Goal: Task Accomplishment & Management: Complete application form

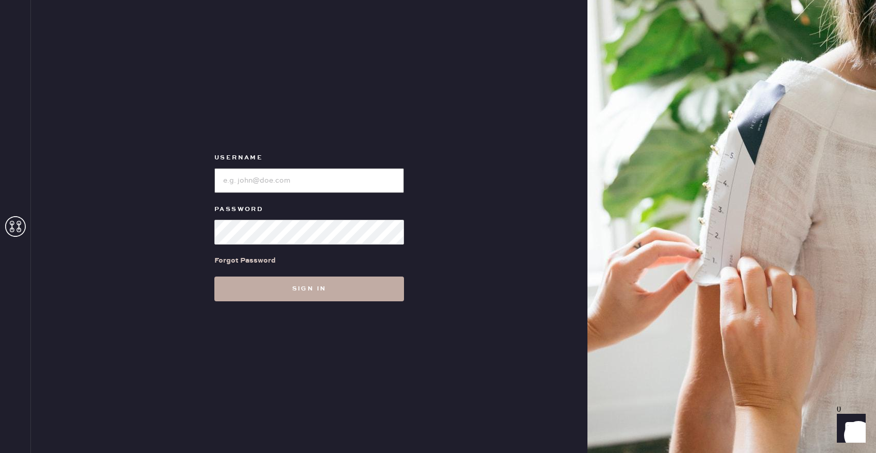
type input "reformationbellevue"
click at [293, 288] on button "Sign in" at bounding box center [309, 288] width 190 height 25
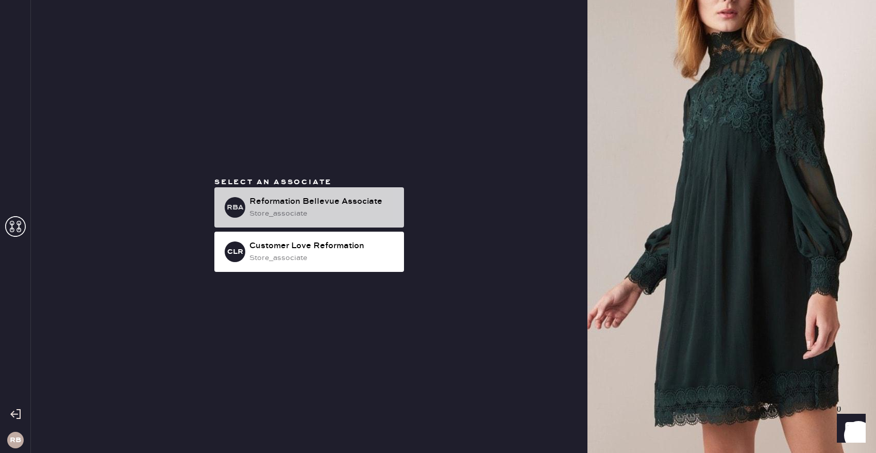
click at [328, 207] on div "Reformation Bellevue Associate" at bounding box center [323, 201] width 146 height 12
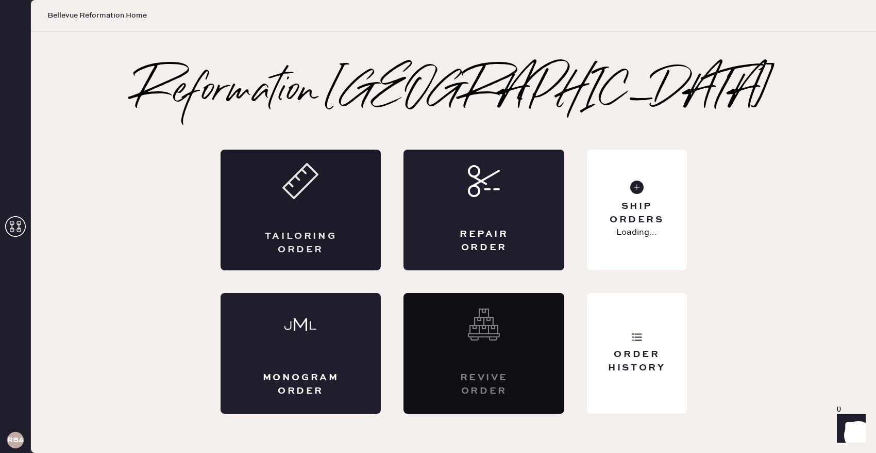
click at [295, 217] on div "Tailoring Order" at bounding box center [301, 210] width 161 height 121
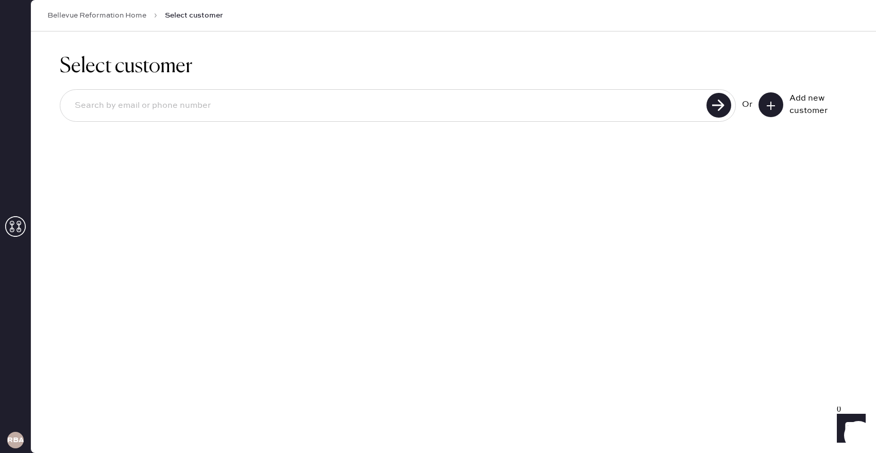
click at [588, 102] on input at bounding box center [385, 106] width 637 height 24
click at [582, 146] on div "Select customer Or Add new customer" at bounding box center [453, 93] width 845 height 125
click at [353, 110] on input at bounding box center [385, 106] width 637 height 24
click at [191, 110] on input at bounding box center [385, 106] width 637 height 24
click at [777, 101] on button at bounding box center [771, 104] width 25 height 25
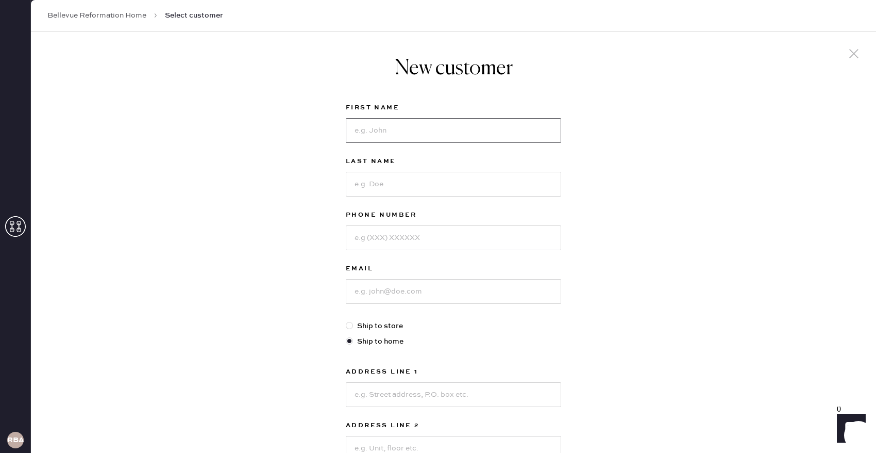
click at [422, 124] on input at bounding box center [453, 130] width 215 height 25
type input "Jordan"
click at [399, 188] on input "Grainger" at bounding box center [453, 184] width 215 height 25
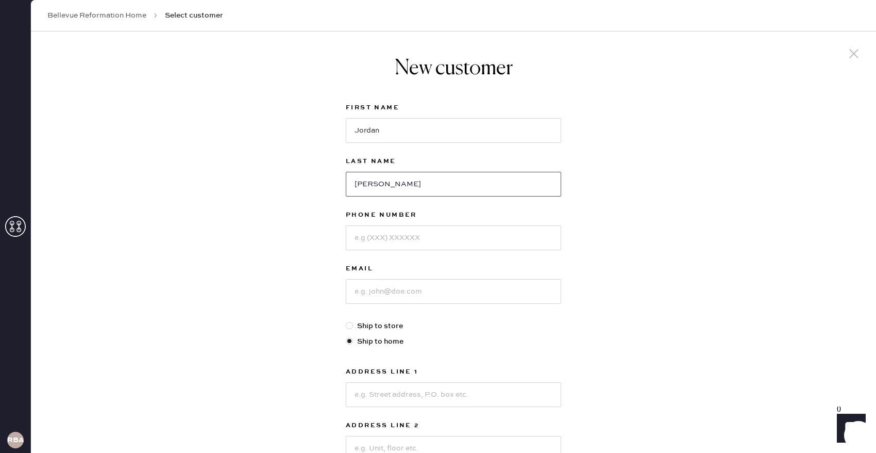
type input "[PERSON_NAME]"
click at [394, 237] on input at bounding box center [453, 237] width 215 height 25
type input "8087473610"
click at [374, 296] on input at bounding box center [453, 291] width 215 height 25
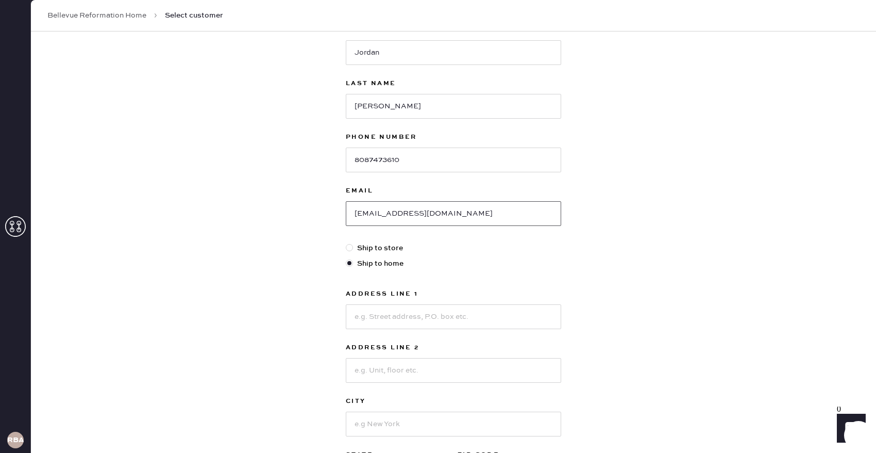
scroll to position [80, 0]
type input "[EMAIL_ADDRESS][DOMAIN_NAME]"
click at [382, 317] on input at bounding box center [453, 314] width 215 height 25
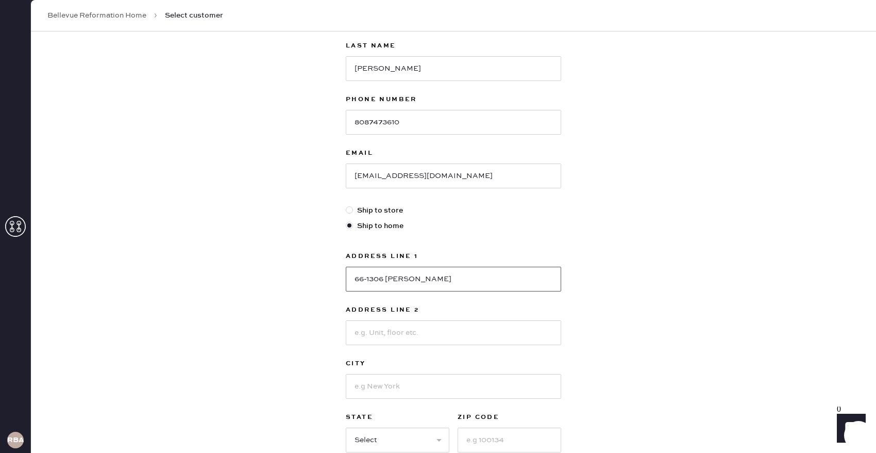
scroll to position [118, 0]
click at [431, 276] on input "66-1306 [PERSON_NAME]" at bounding box center [453, 276] width 215 height 25
type input "66-1306 Ko Uka Ct"
click at [391, 388] on input at bounding box center [453, 384] width 215 height 25
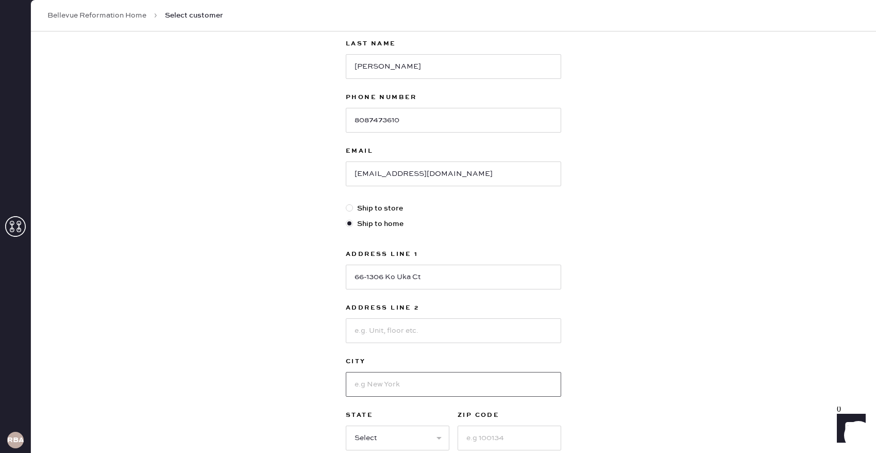
paste input "[PERSON_NAME]"
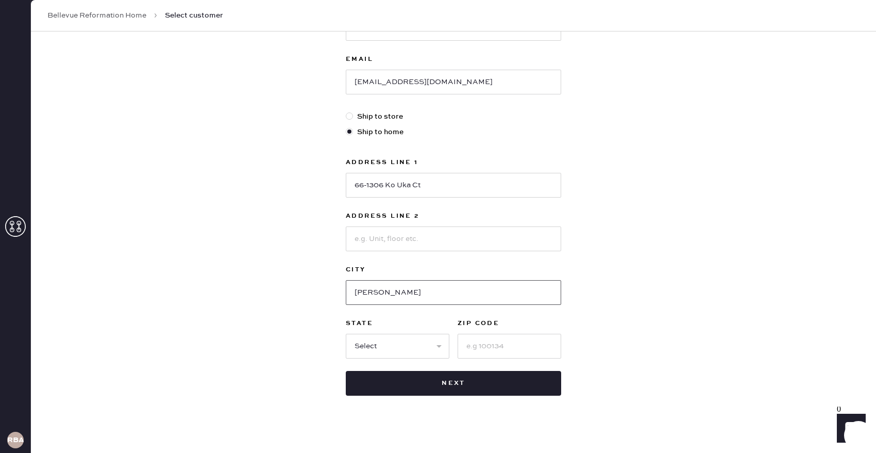
scroll to position [210, 0]
type input "[PERSON_NAME]"
click at [440, 340] on select "Select AK AL AR AZ CA CO CT [GEOGRAPHIC_DATA] DE FL [GEOGRAPHIC_DATA] HI [GEOGR…" at bounding box center [398, 345] width 104 height 25
select select "HI"
click at [494, 351] on input at bounding box center [510, 345] width 104 height 25
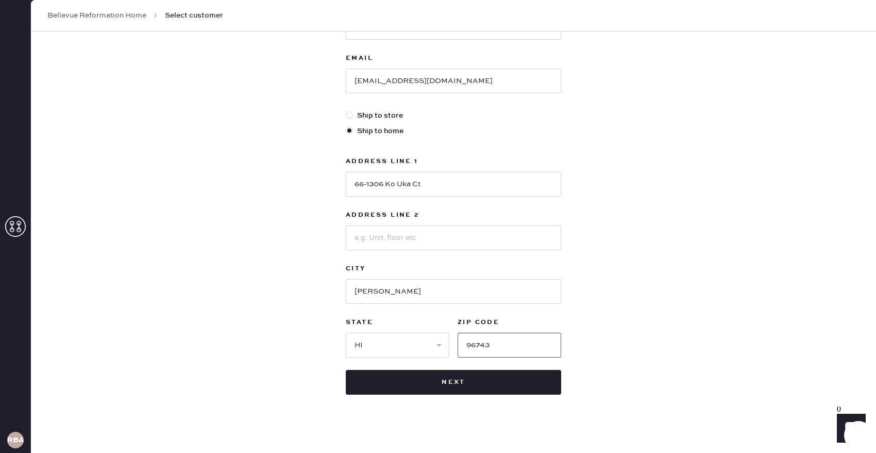
type input "96743"
click at [744, 217] on div "New customer First Name [PERSON_NAME] Last Name [PERSON_NAME] Phone Number [PHO…" at bounding box center [453, 140] width 845 height 639
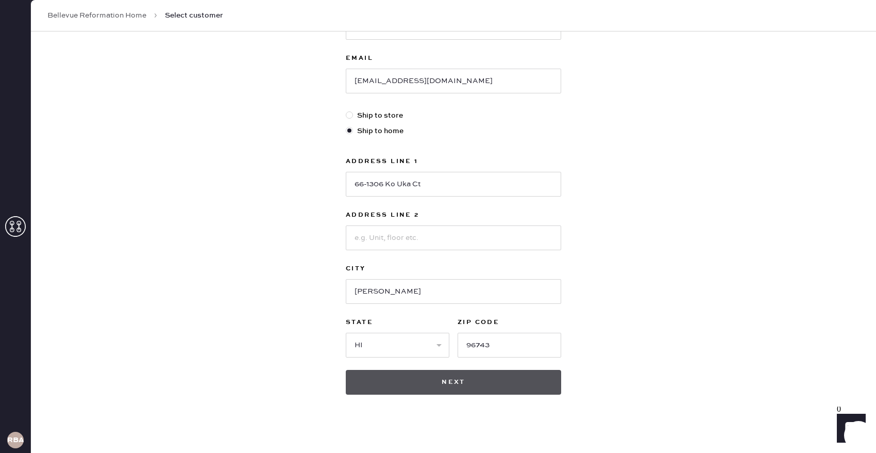
click at [542, 388] on button "Next" at bounding box center [453, 382] width 215 height 25
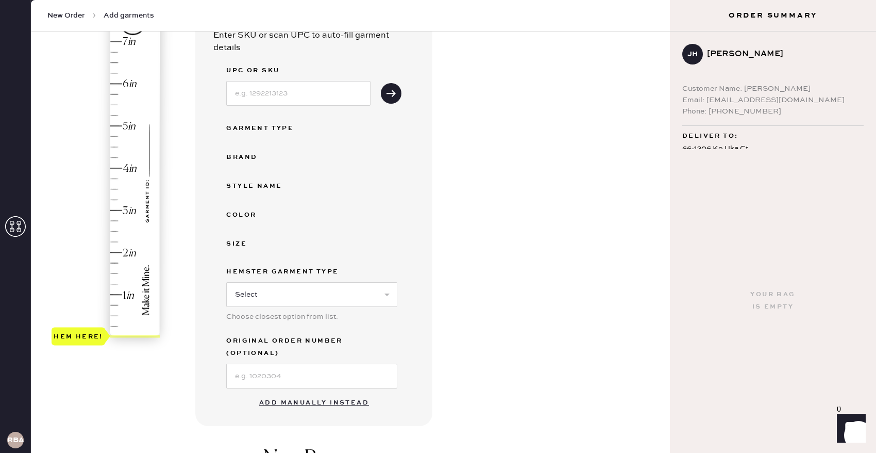
scroll to position [125, 0]
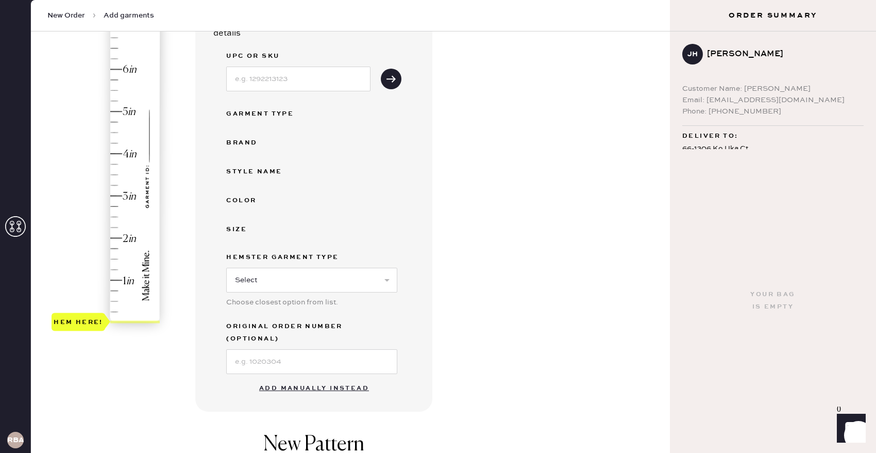
click at [309, 378] on button "Add manually instead" at bounding box center [314, 388] width 122 height 21
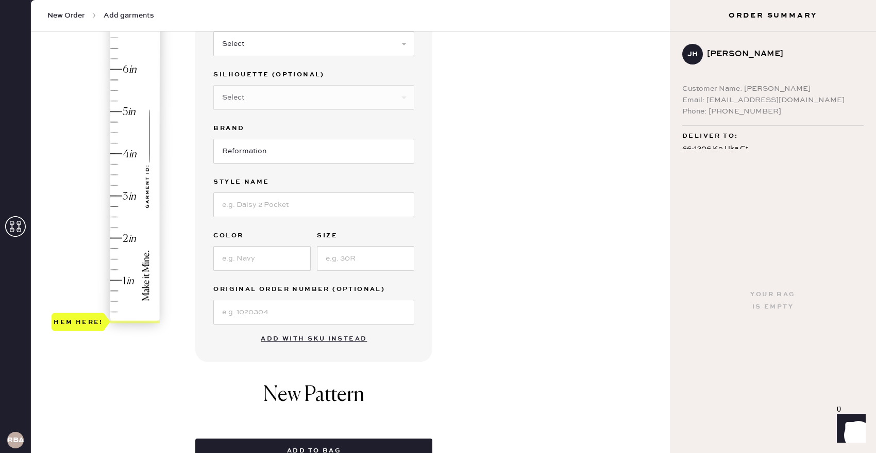
scroll to position [0, 0]
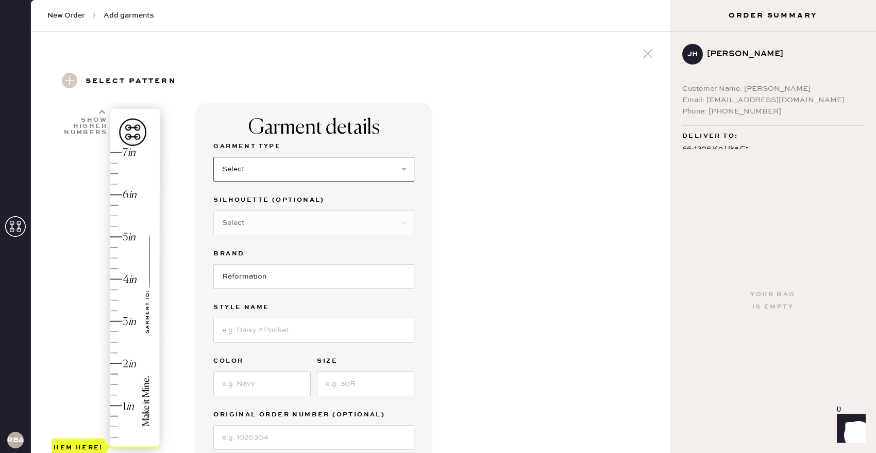
click at [390, 170] on select "Select Basic Skirt Jeans Leggings Pants Shorts Basic Sleeved Dress Basic Sleeve…" at bounding box center [313, 169] width 201 height 25
select select "7"
type input "2.75"
click at [111, 333] on div "Hem here!" at bounding box center [107, 300] width 110 height 304
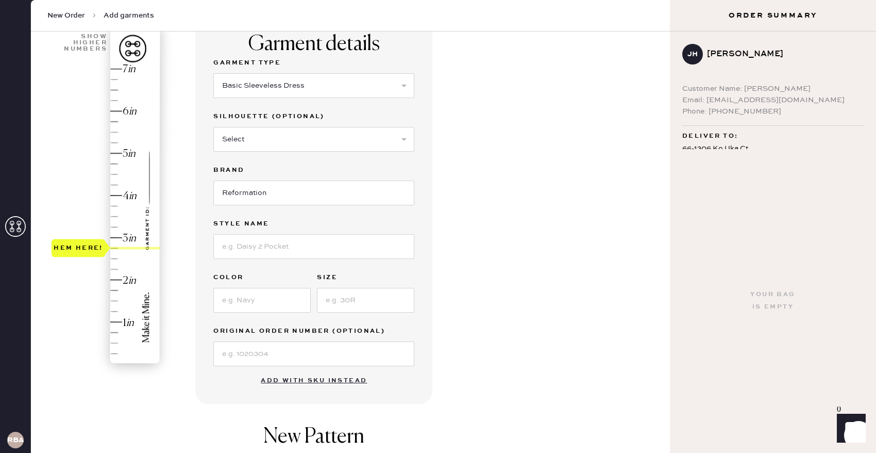
scroll to position [84, 0]
click at [305, 250] on input at bounding box center [313, 246] width 201 height 25
type input "Blue floral dress"
click at [286, 306] on input at bounding box center [261, 299] width 97 height 25
type input "blue floral"
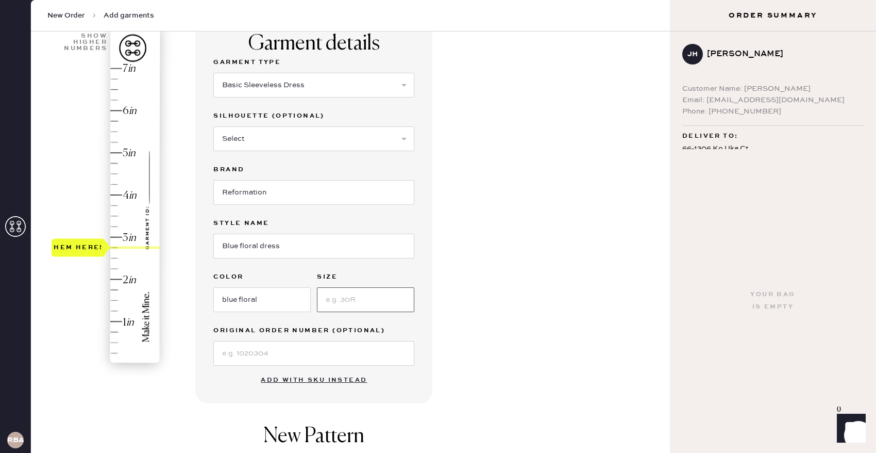
click at [327, 302] on input at bounding box center [365, 299] width 97 height 25
type input "6"
click at [401, 399] on div "Garment details Garment Type Select Basic Skirt Jeans Leggings Pants Shorts Bas…" at bounding box center [313, 211] width 237 height 385
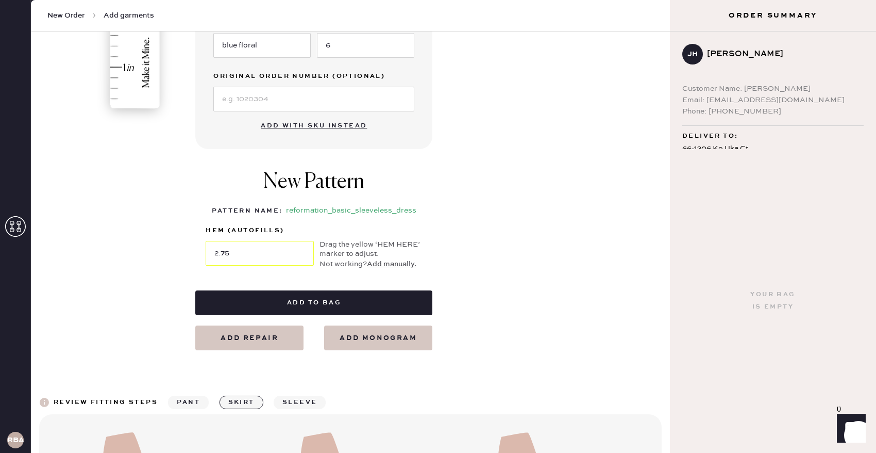
scroll to position [351, 0]
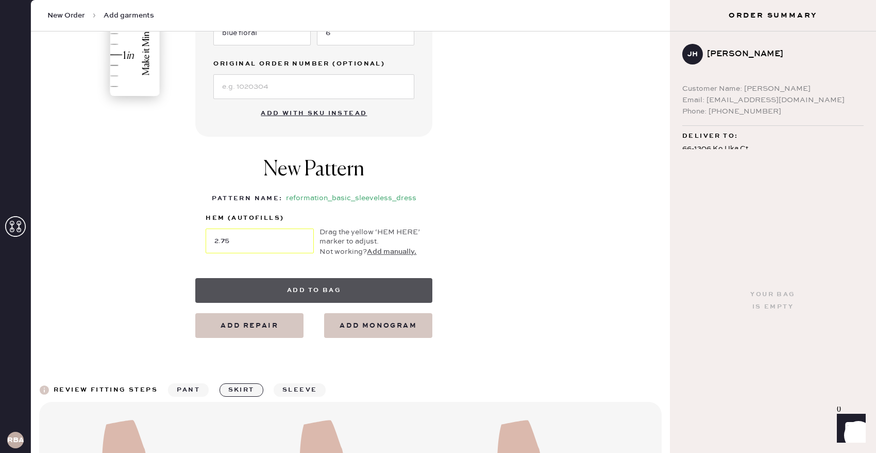
click at [316, 291] on button "Add to bag" at bounding box center [313, 290] width 237 height 25
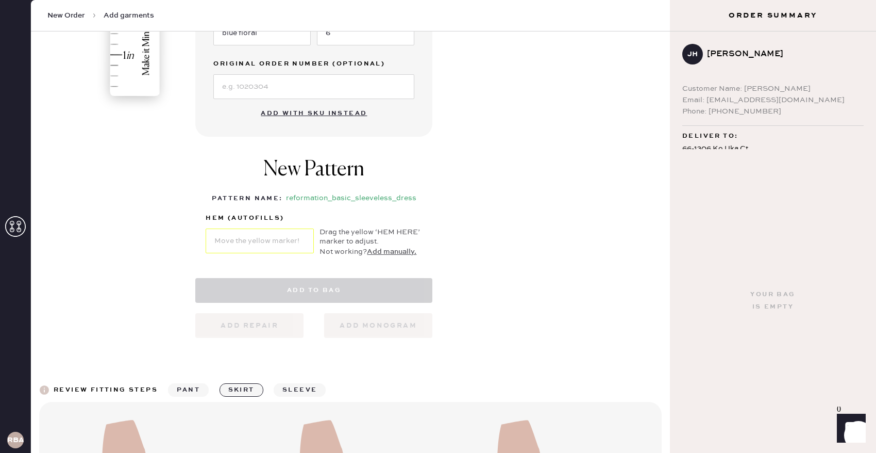
select select "7"
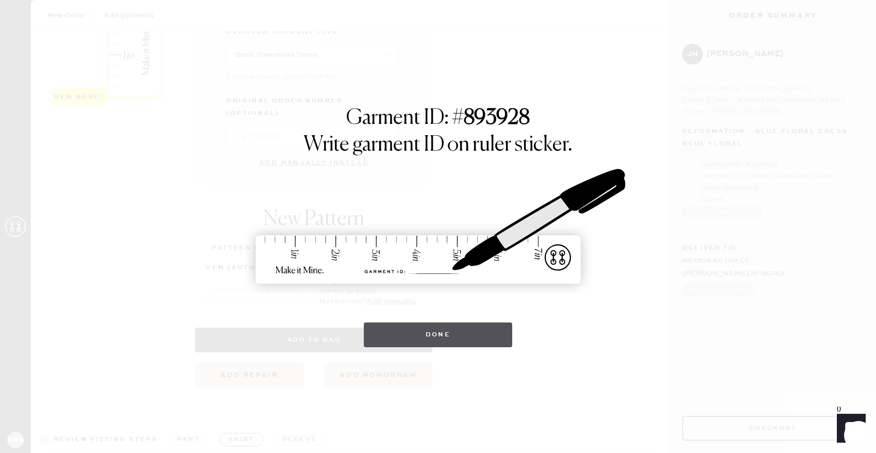
click at [425, 334] on button "Done" at bounding box center [438, 334] width 149 height 25
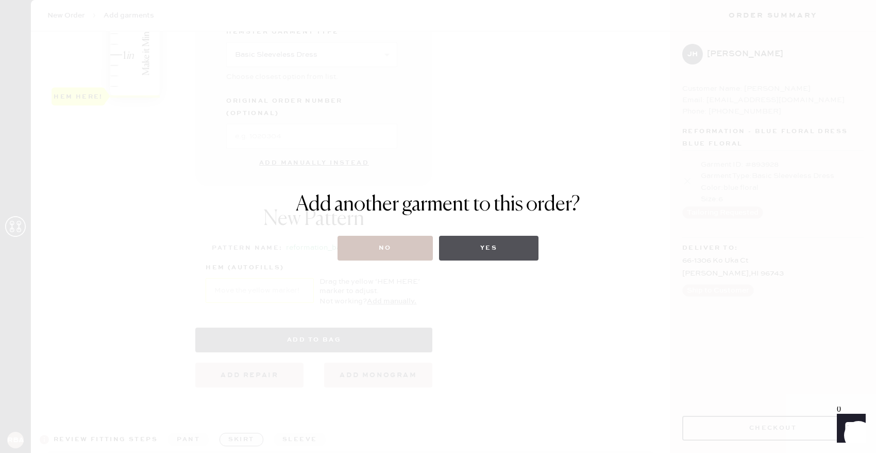
click at [497, 251] on button "Yes" at bounding box center [488, 248] width 99 height 25
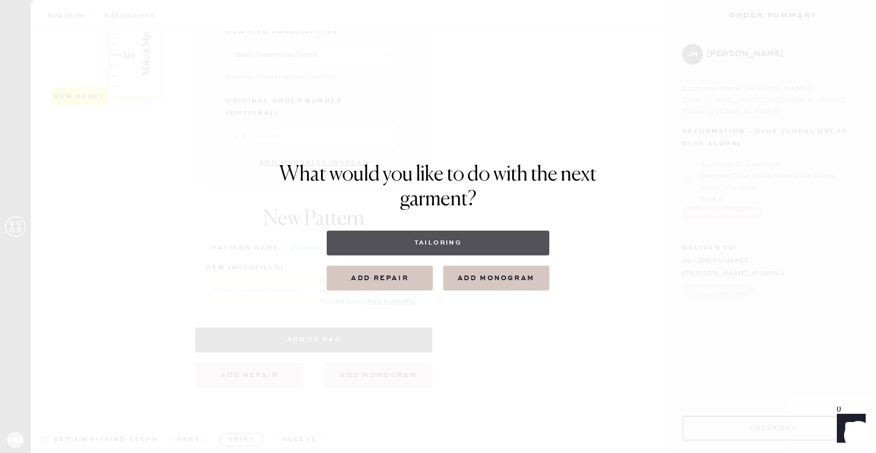
click at [437, 240] on button "Tailoring" at bounding box center [438, 242] width 222 height 25
select select
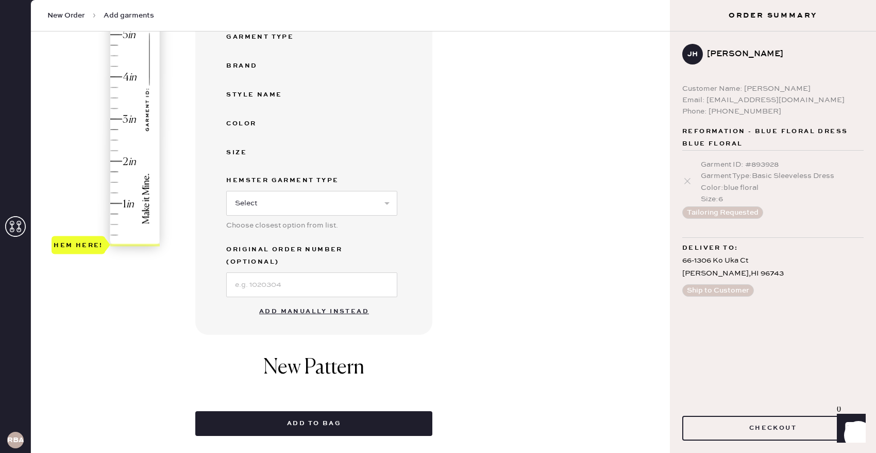
scroll to position [207, 0]
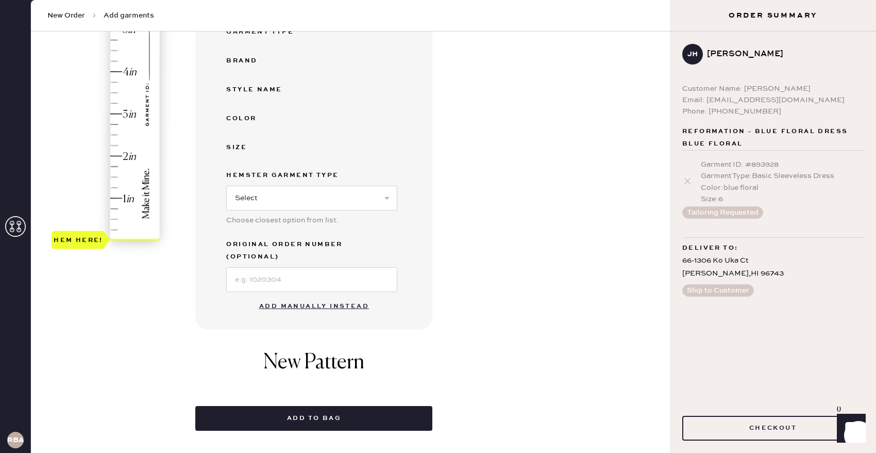
click at [303, 296] on button "Add manually instead" at bounding box center [314, 306] width 122 height 21
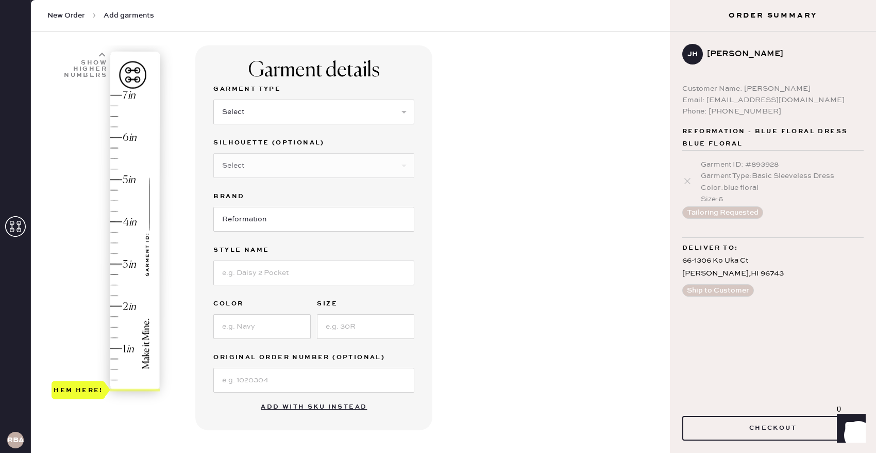
scroll to position [56, 0]
click at [348, 109] on select "Select Basic Skirt Jeans Leggings Pants Shorts Basic Sleeved Dress Basic Sleeve…" at bounding box center [313, 113] width 201 height 25
select select "6"
click at [323, 165] on select "Select Maxi Dress Midi Dress Mini Dress Other" at bounding box center [313, 166] width 201 height 25
select select "39"
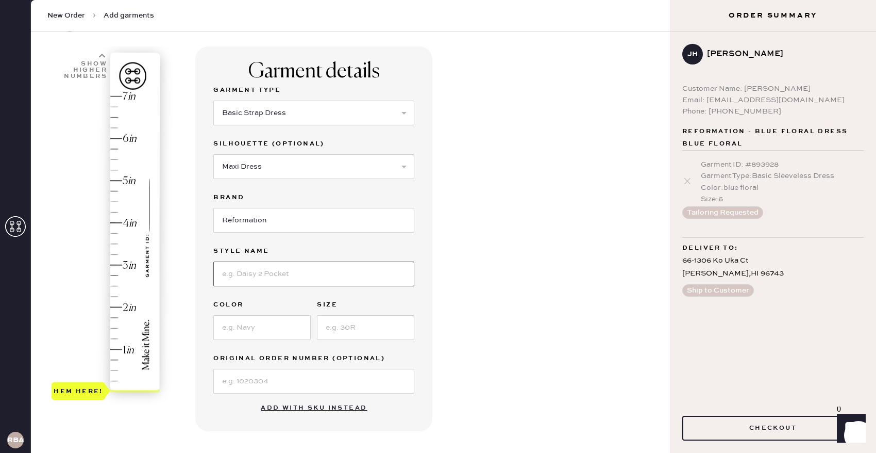
click at [294, 273] on input at bounding box center [313, 273] width 201 height 25
type input "Green orange satin print"
click at [248, 330] on input at bounding box center [261, 327] width 97 height 25
type input "green orange"
click at [340, 335] on input at bounding box center [365, 327] width 97 height 25
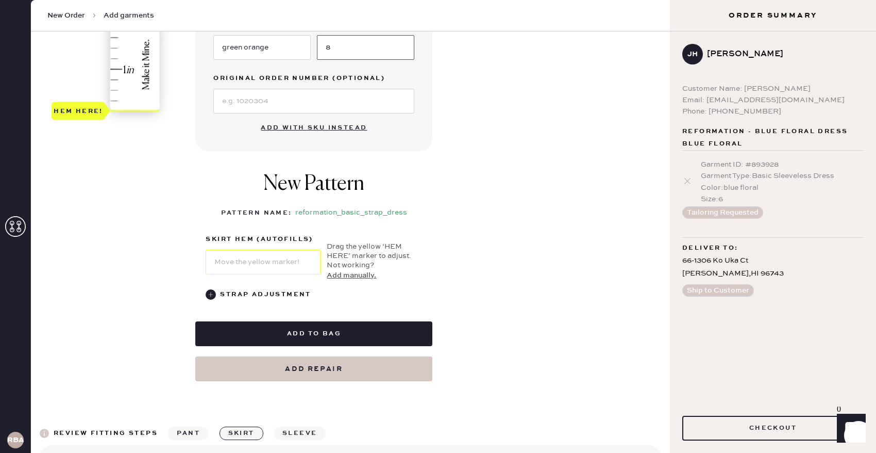
scroll to position [340, 0]
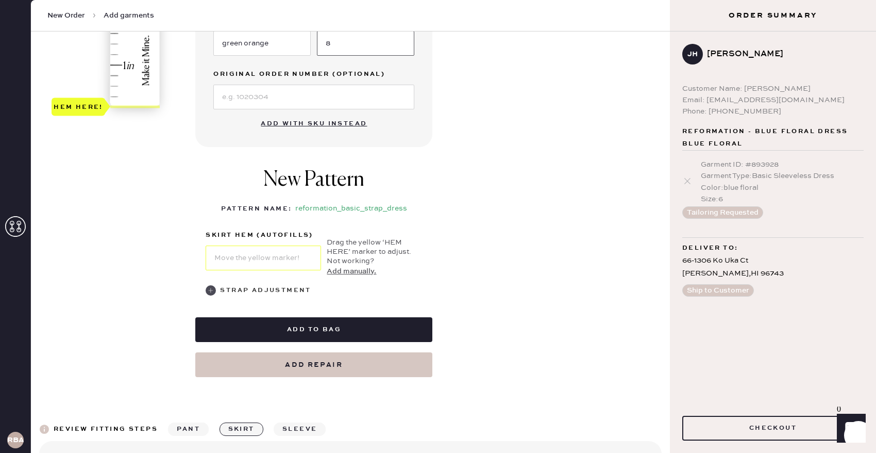
type input "8"
click at [213, 290] on use at bounding box center [211, 290] width 10 height 10
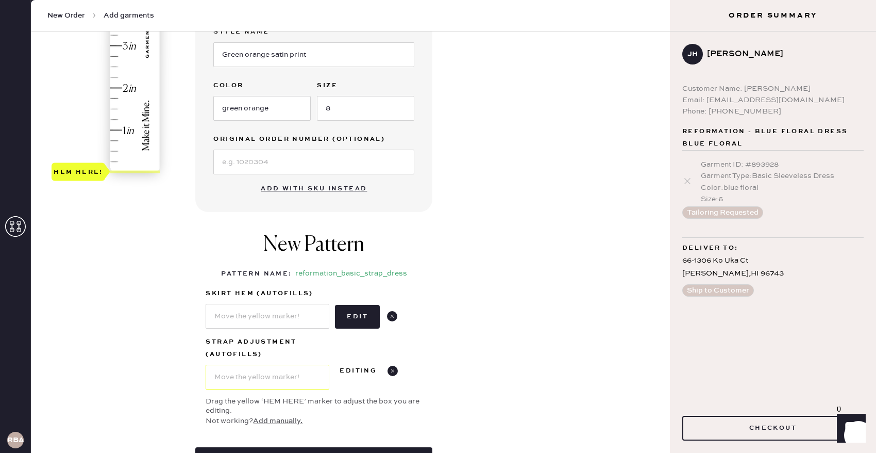
scroll to position [274, 0]
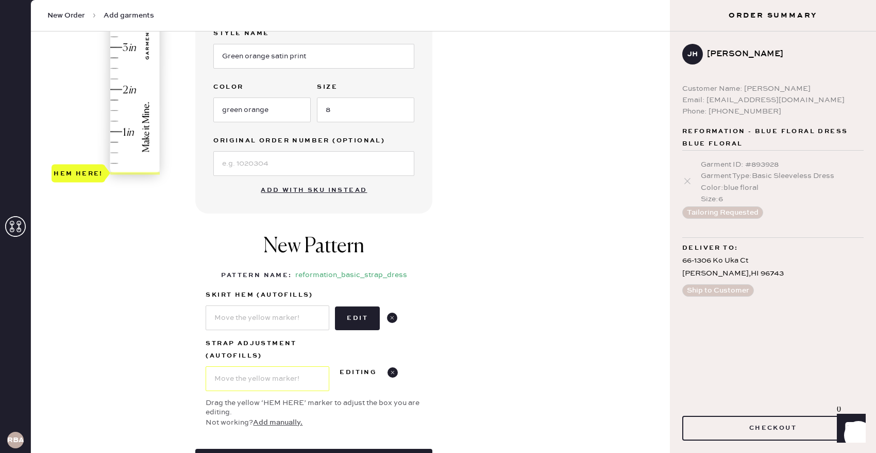
type input "3"
click at [122, 46] on div "Hem here!" at bounding box center [107, 26] width 110 height 304
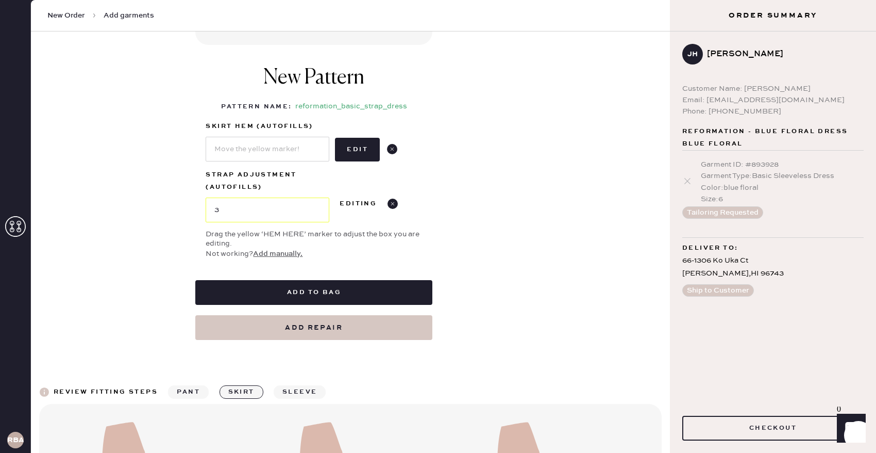
scroll to position [443, 0]
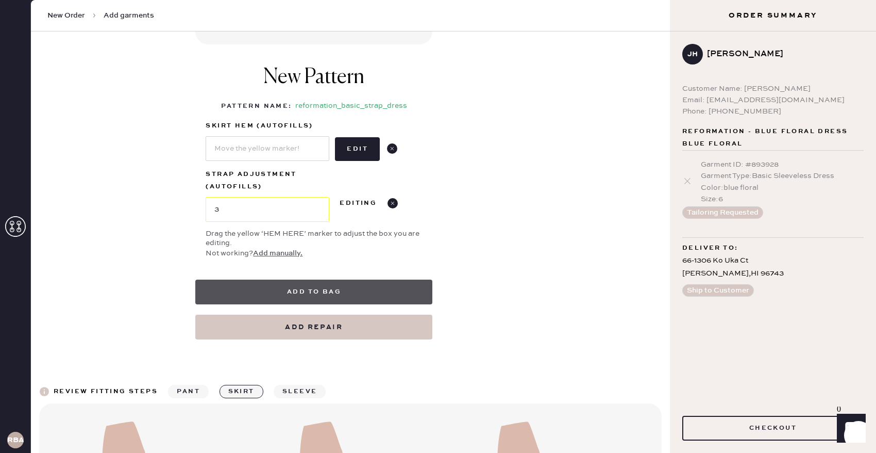
click at [316, 292] on button "Add to bag" at bounding box center [313, 291] width 237 height 25
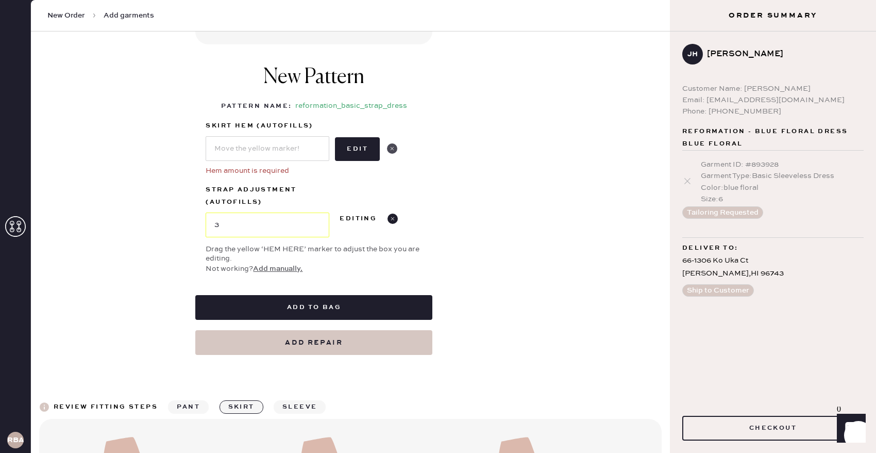
click at [396, 151] on icon at bounding box center [392, 148] width 10 height 10
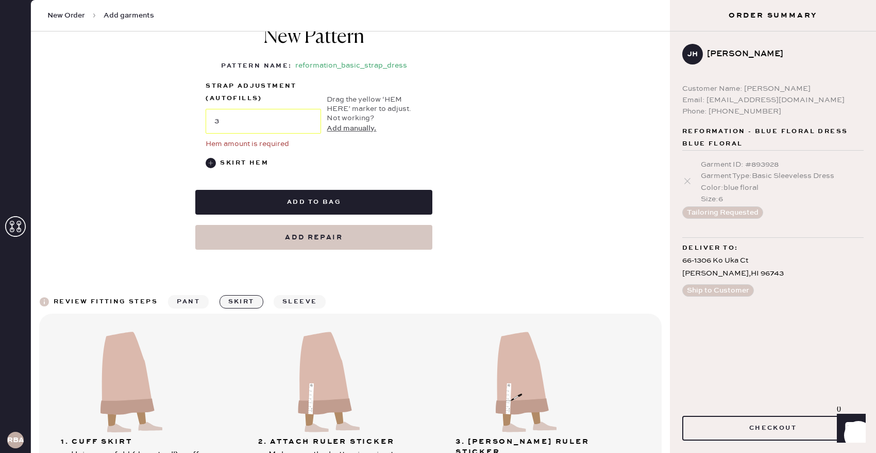
scroll to position [477, 0]
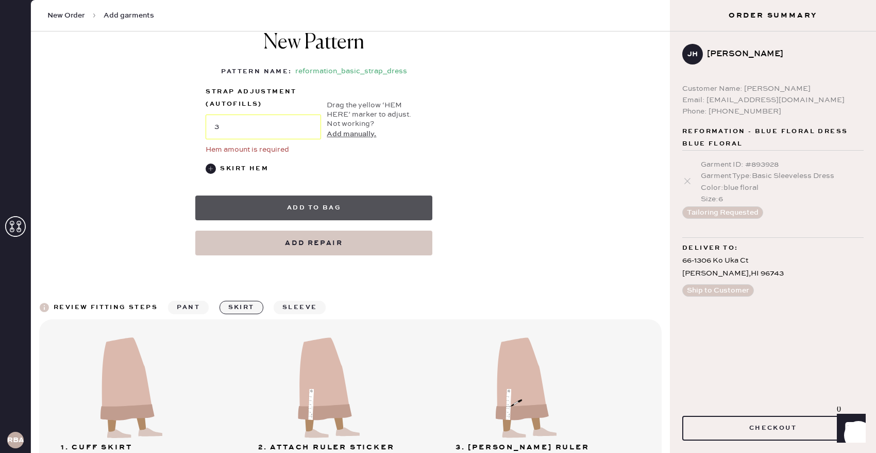
click at [328, 212] on button "Add to bag" at bounding box center [313, 207] width 237 height 25
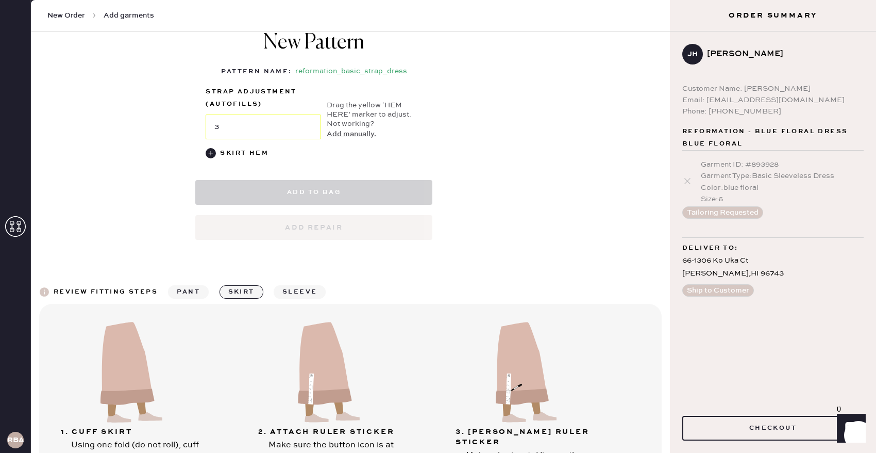
select select "6"
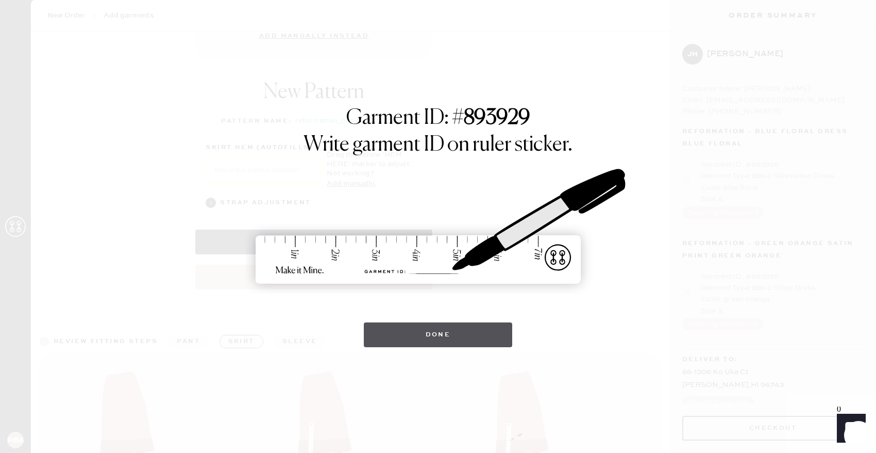
click at [439, 343] on button "Done" at bounding box center [438, 334] width 149 height 25
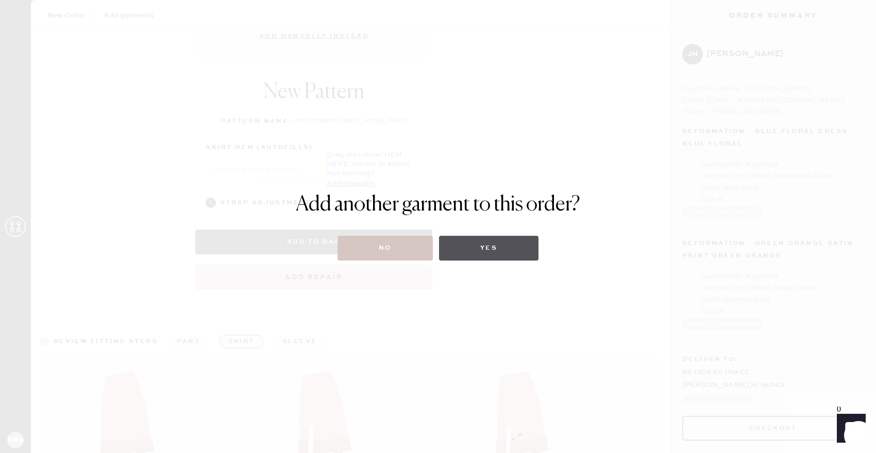
click at [492, 255] on button "Yes" at bounding box center [488, 248] width 99 height 25
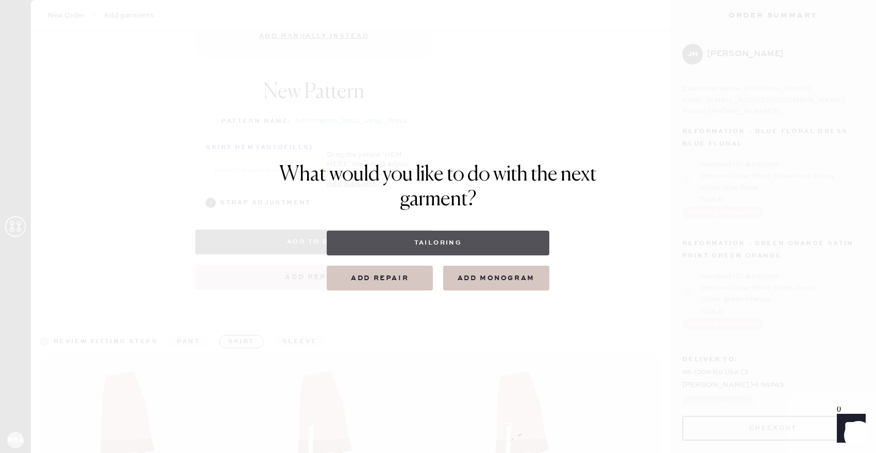
click at [458, 243] on button "Tailoring" at bounding box center [438, 242] width 222 height 25
select select
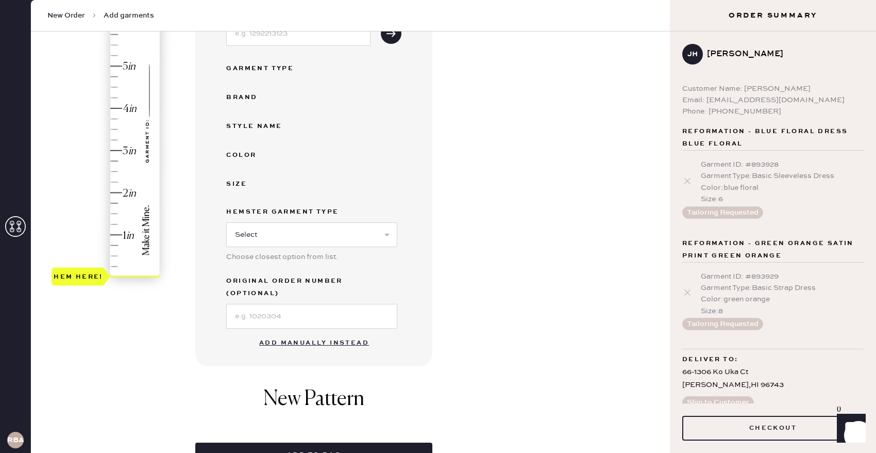
scroll to position [174, 0]
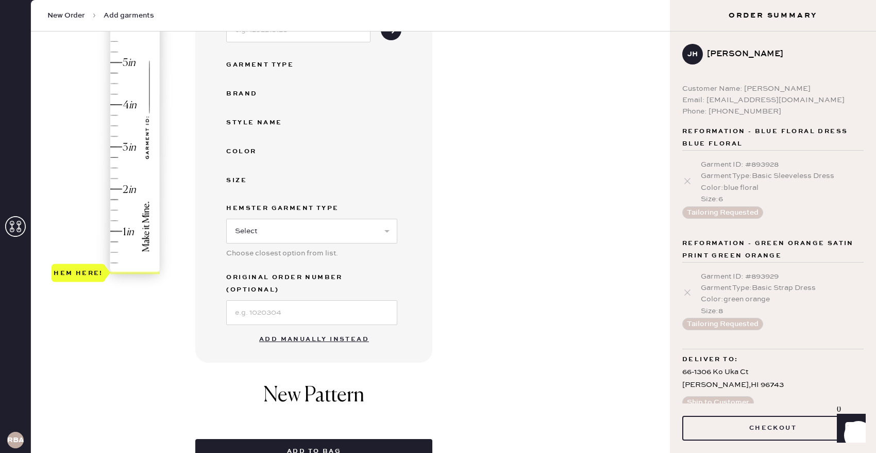
click at [308, 329] on button "Add manually instead" at bounding box center [314, 339] width 122 height 21
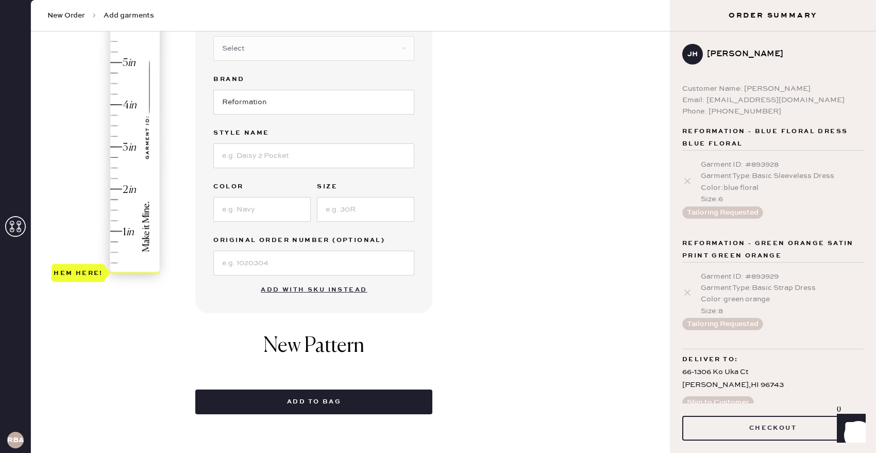
scroll to position [0, 0]
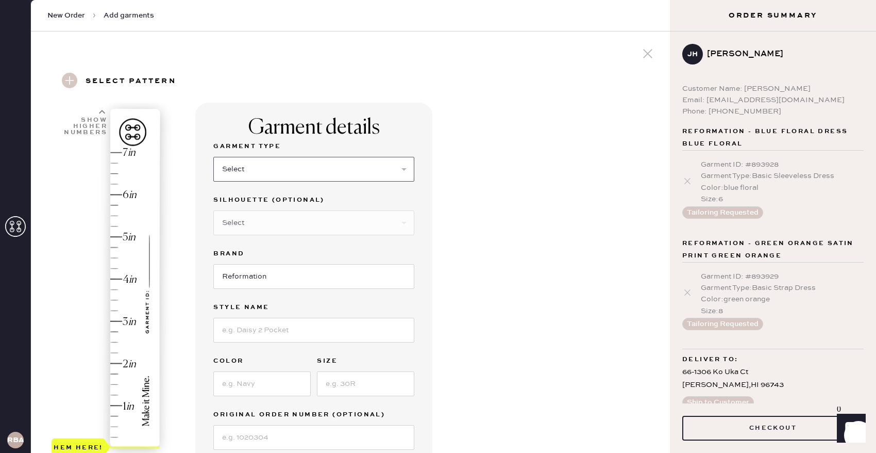
click at [279, 170] on select "Select Basic Skirt Jeans Leggings Pants Shorts Basic Sleeved Dress Basic Sleeve…" at bounding box center [313, 169] width 201 height 25
select select "2"
click at [281, 225] on select "Select Other" at bounding box center [313, 222] width 201 height 25
select select "7"
click at [292, 331] on input at bounding box center [313, 330] width 201 height 25
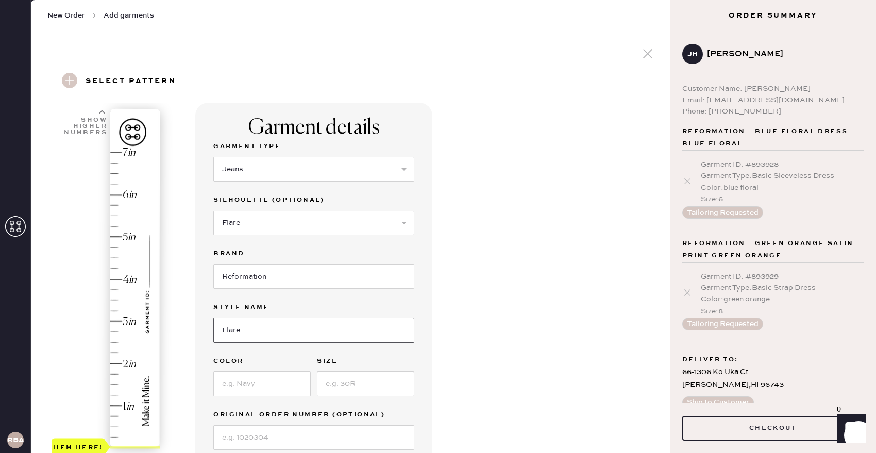
type input "Flare"
click at [275, 385] on input at bounding box center [261, 383] width 97 height 25
type input "Blue"
click at [348, 386] on input at bounding box center [365, 383] width 97 height 25
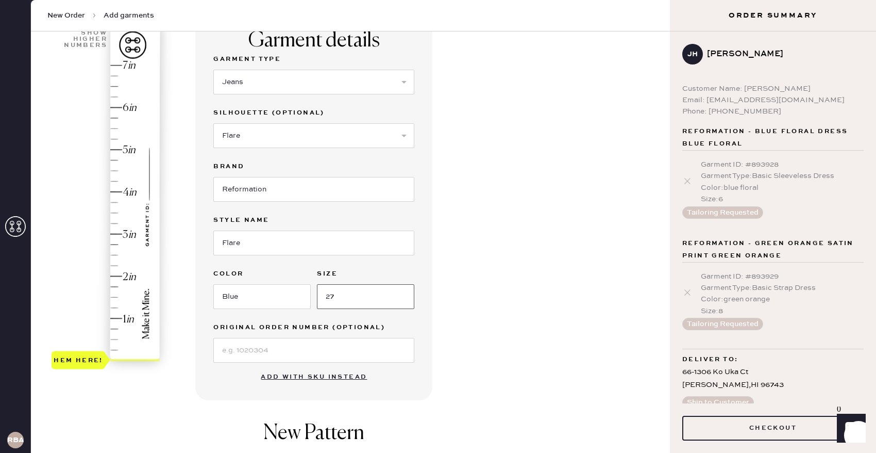
scroll to position [99, 0]
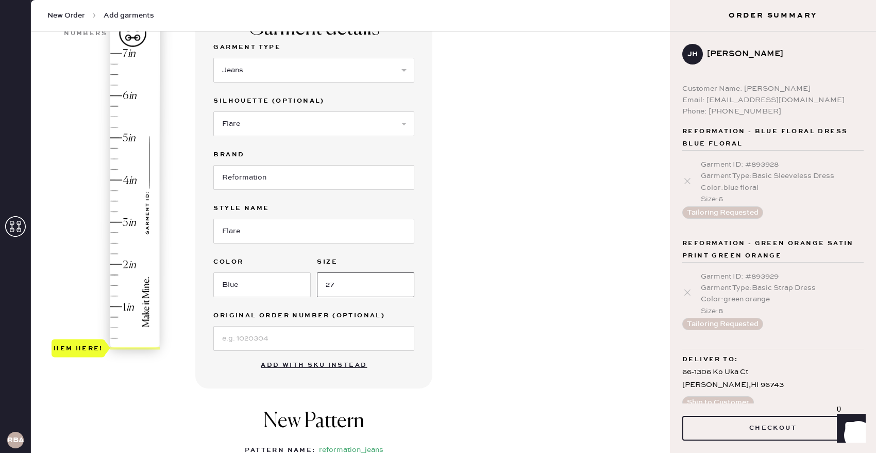
type input "27"
click at [279, 400] on div "New Pattern Pattern Name : reformation_jeans 1 in 2 in 3 in 4 in Show higher nu…" at bounding box center [313, 459] width 237 height 121
type input "4.75"
click at [115, 150] on div "Hem here!" at bounding box center [107, 201] width 110 height 304
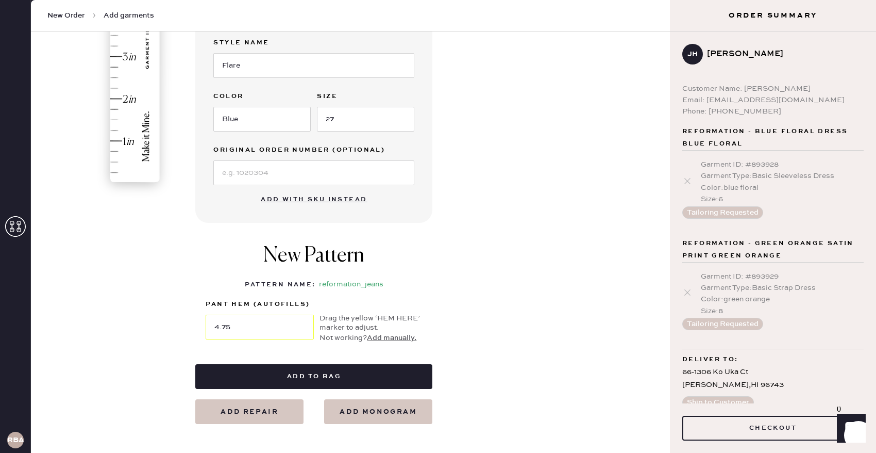
scroll to position [297, 0]
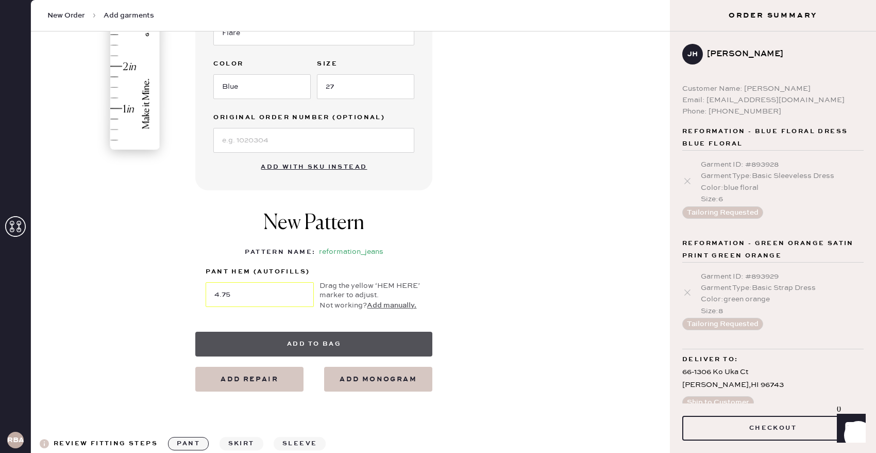
click at [326, 341] on button "Add to bag" at bounding box center [313, 343] width 237 height 25
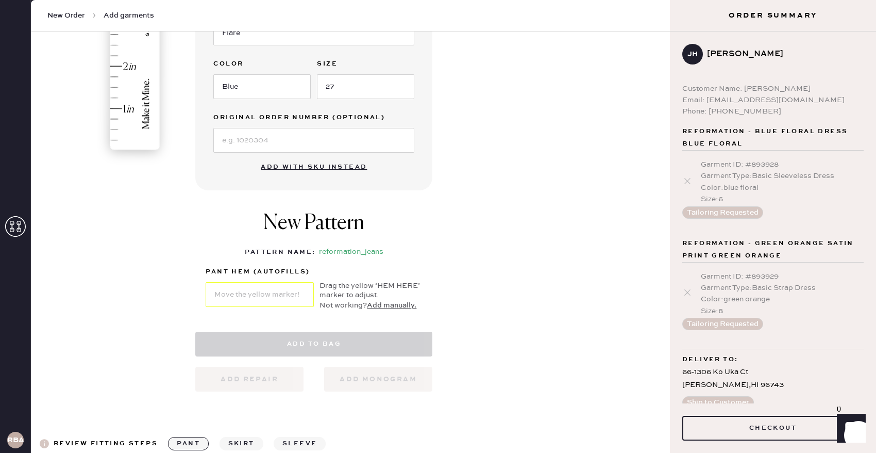
select select "2"
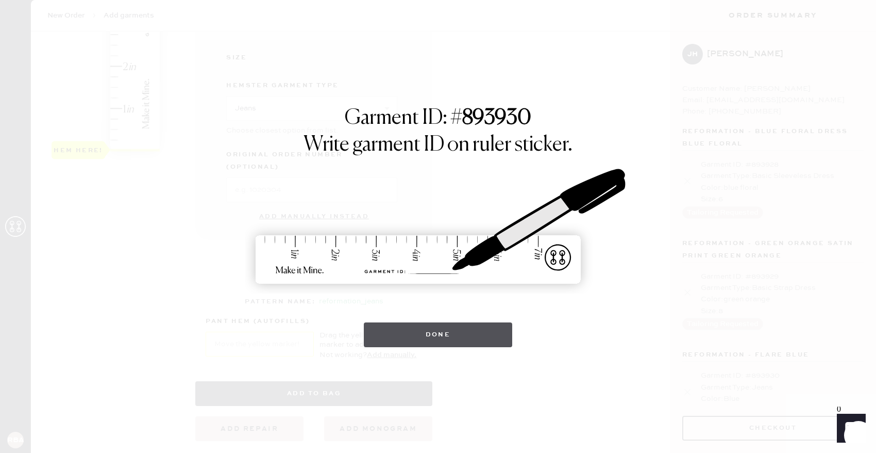
click at [424, 340] on button "Done" at bounding box center [438, 334] width 149 height 25
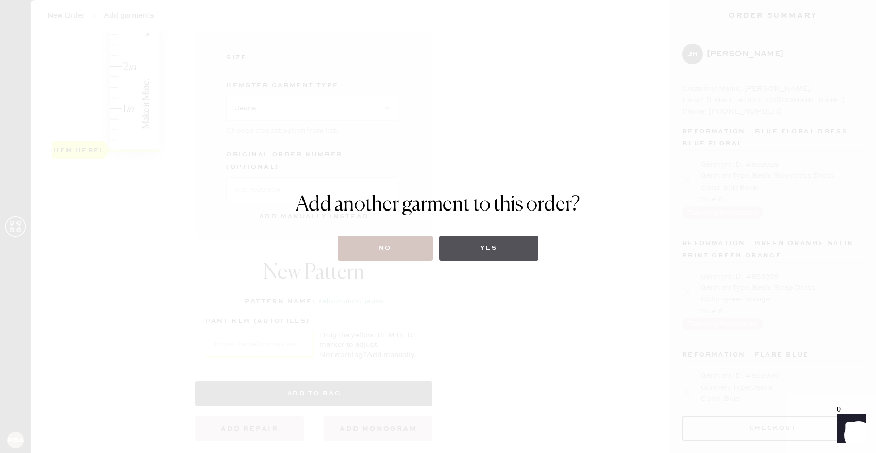
click at [504, 255] on button "Yes" at bounding box center [488, 248] width 99 height 25
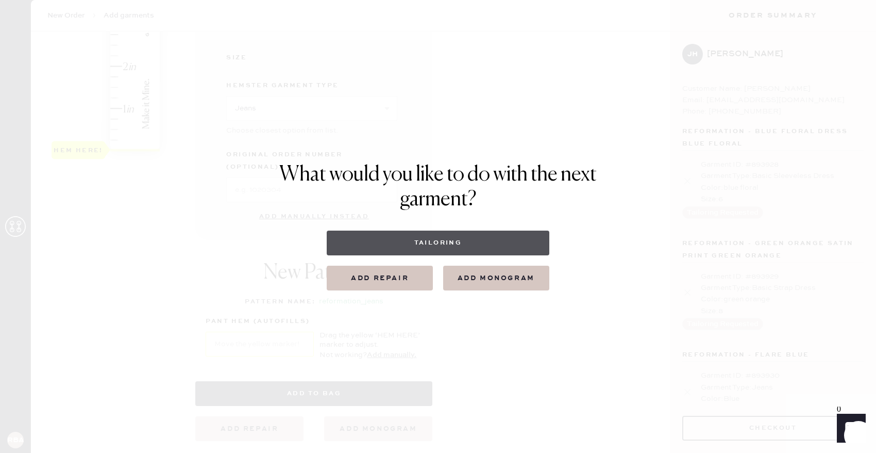
click at [478, 241] on button "Tailoring" at bounding box center [438, 242] width 222 height 25
select select
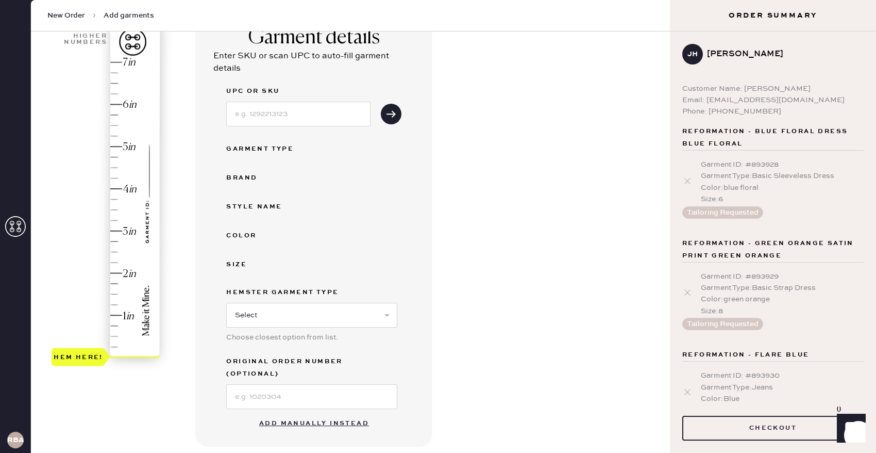
scroll to position [93, 0]
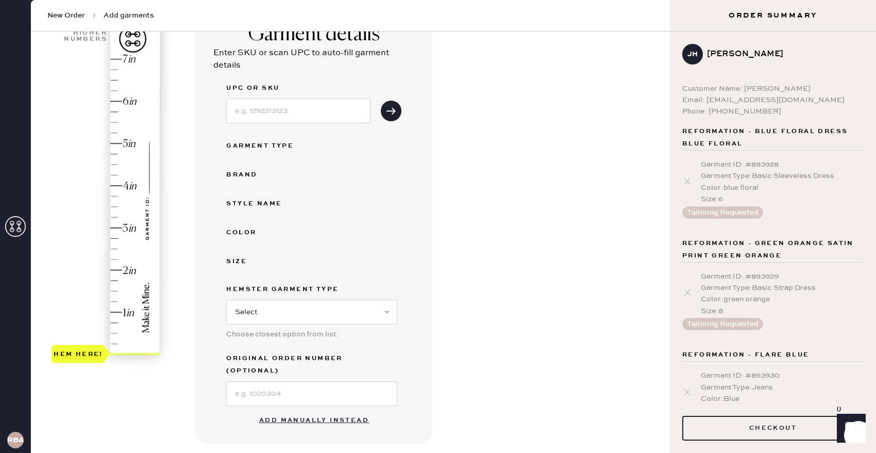
click at [299, 410] on button "Add manually instead" at bounding box center [314, 420] width 122 height 21
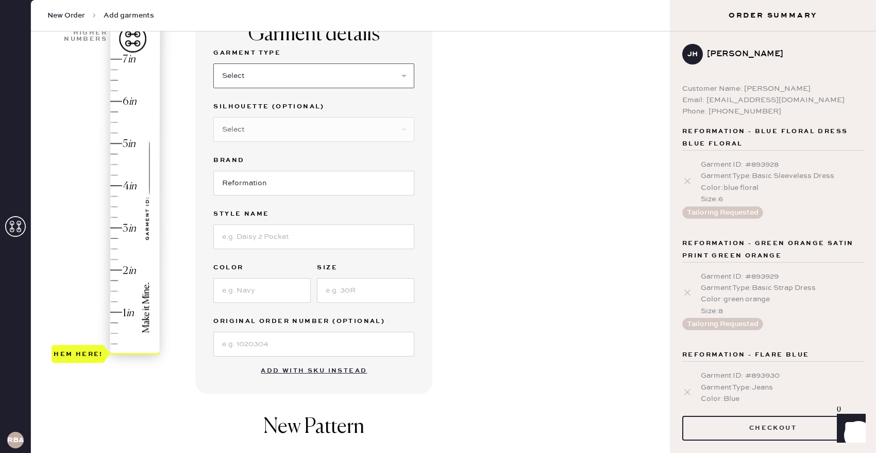
click at [334, 80] on select "Select Basic Skirt Jeans Leggings Pants Shorts Basic Sleeved Dress Basic Sleeve…" at bounding box center [313, 75] width 201 height 25
select select "2"
click at [327, 122] on select "Select Shorts Cropped Flare Boot Cut Straight Skinny Other" at bounding box center [313, 129] width 201 height 25
select select "5"
click at [297, 243] on input at bounding box center [313, 236] width 201 height 25
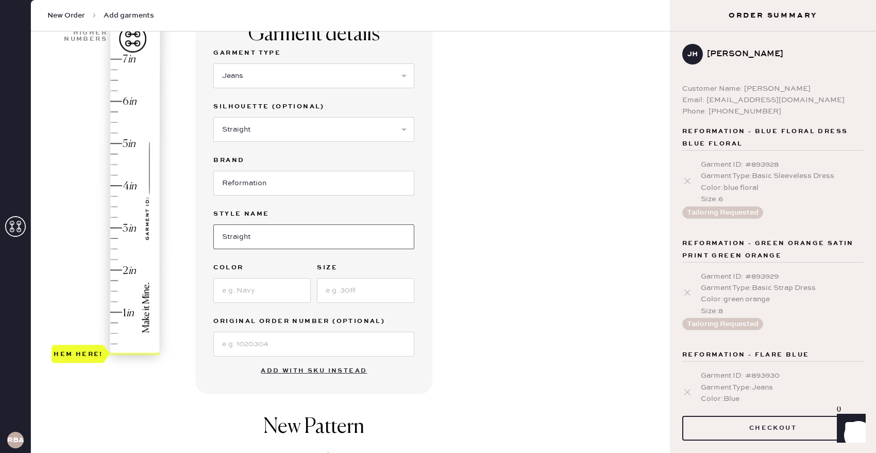
type input "Straight"
click at [273, 292] on input at bounding box center [261, 290] width 97 height 25
type input "blue"
click at [369, 281] on input at bounding box center [365, 290] width 97 height 25
click at [259, 236] on input "Straight" at bounding box center [313, 236] width 201 height 25
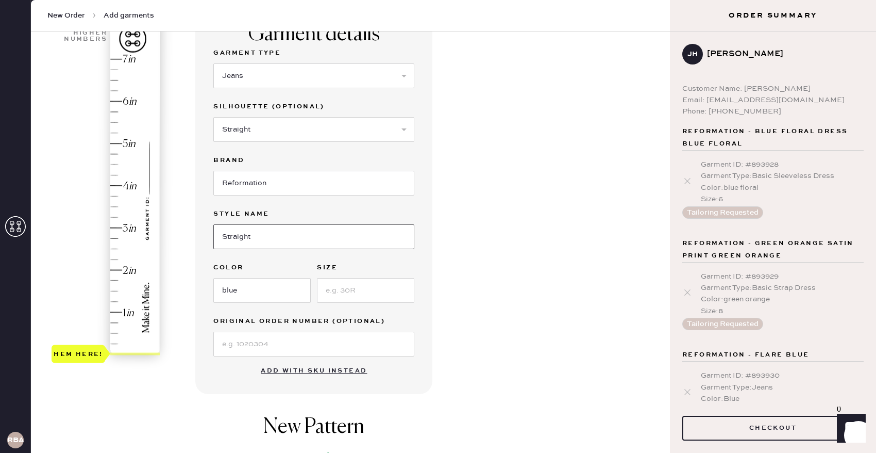
click at [259, 236] on input "Straight" at bounding box center [313, 236] width 201 height 25
type input "[PERSON_NAME] high rise"
click at [345, 296] on input at bounding box center [365, 290] width 97 height 25
type input "27"
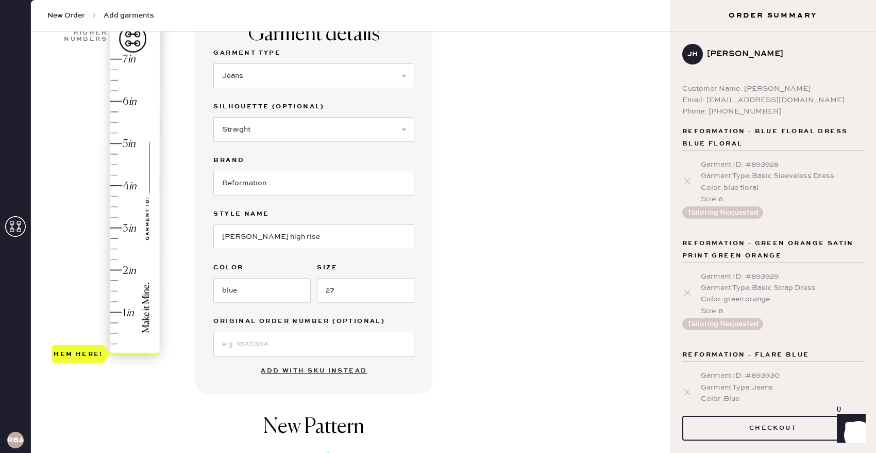
click at [453, 348] on div "Garment details Garment Type Select Basic Skirt Jeans Leggings Pants Shorts Bas…" at bounding box center [428, 302] width 467 height 586
type input "2.25"
click at [118, 259] on div "Hem here!" at bounding box center [107, 207] width 110 height 304
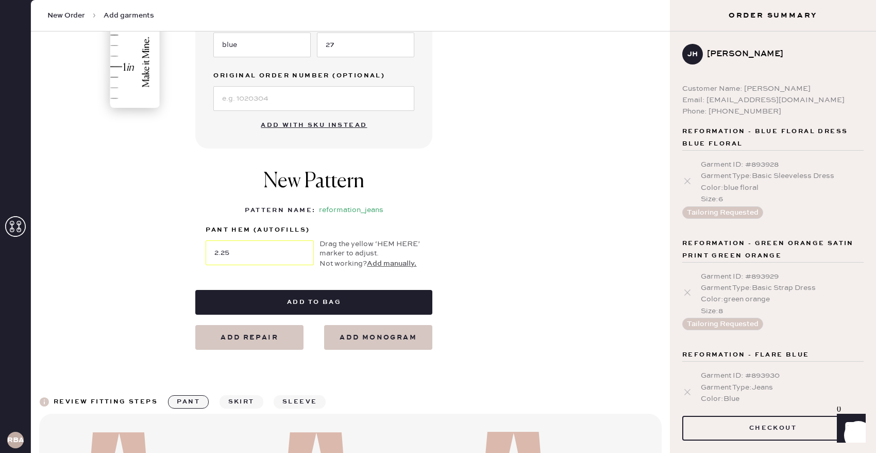
scroll to position [339, 0]
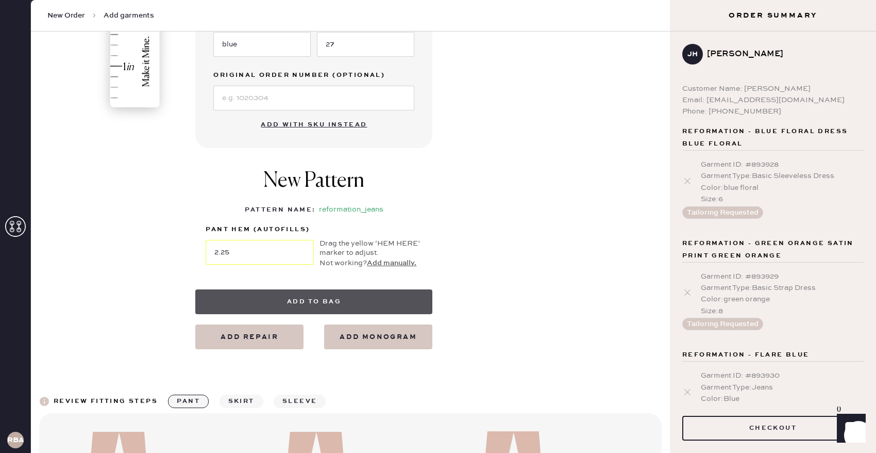
click at [383, 302] on button "Add to bag" at bounding box center [313, 301] width 237 height 25
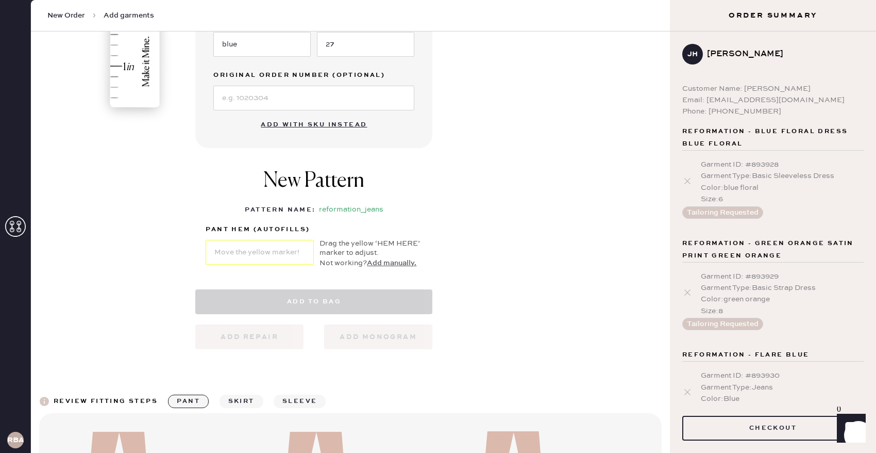
select select "2"
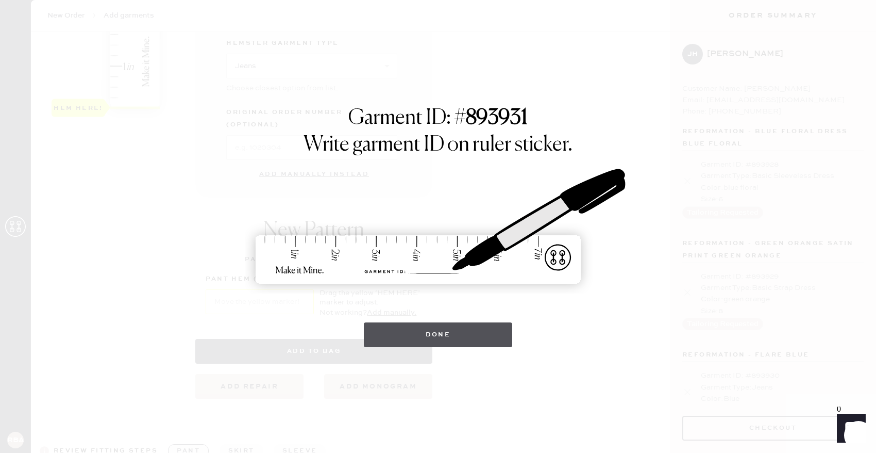
click at [456, 335] on button "Done" at bounding box center [438, 334] width 149 height 25
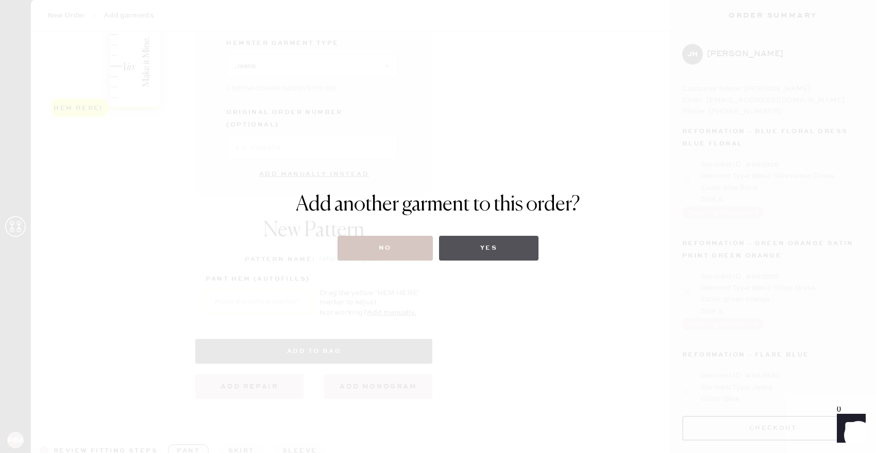
click at [496, 248] on button "Yes" at bounding box center [488, 248] width 99 height 25
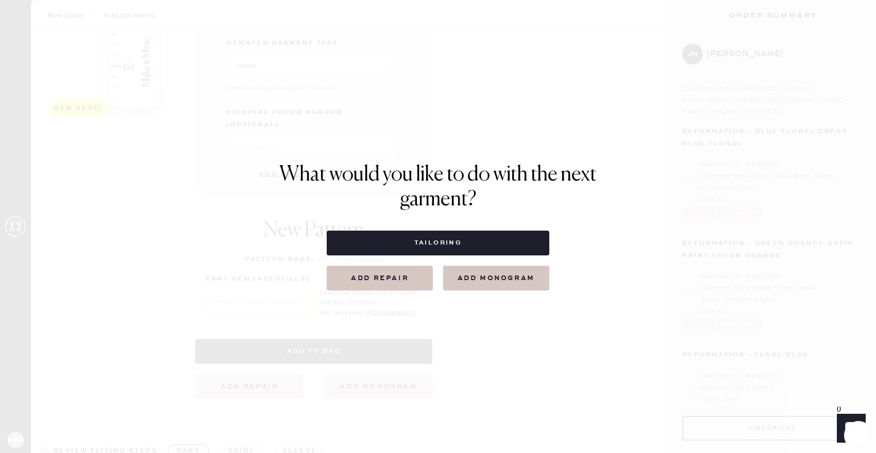
click at [405, 282] on button "Add repair" at bounding box center [380, 277] width 106 height 25
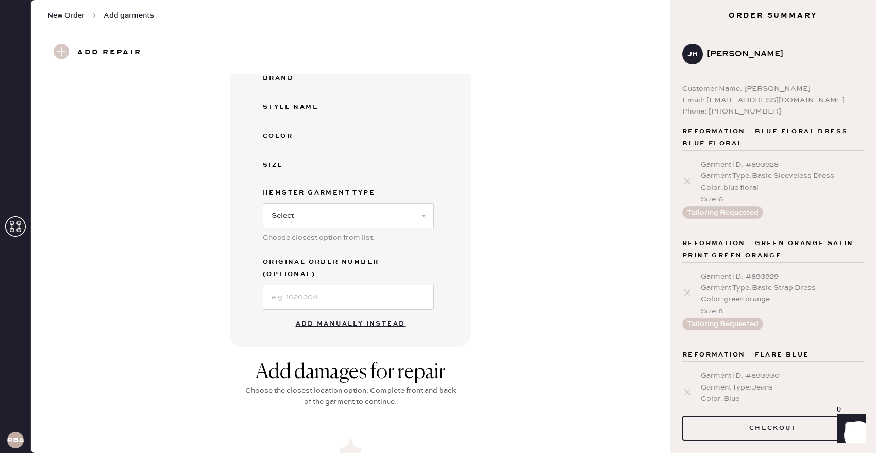
click at [362, 313] on button "Add manually instead" at bounding box center [351, 323] width 122 height 21
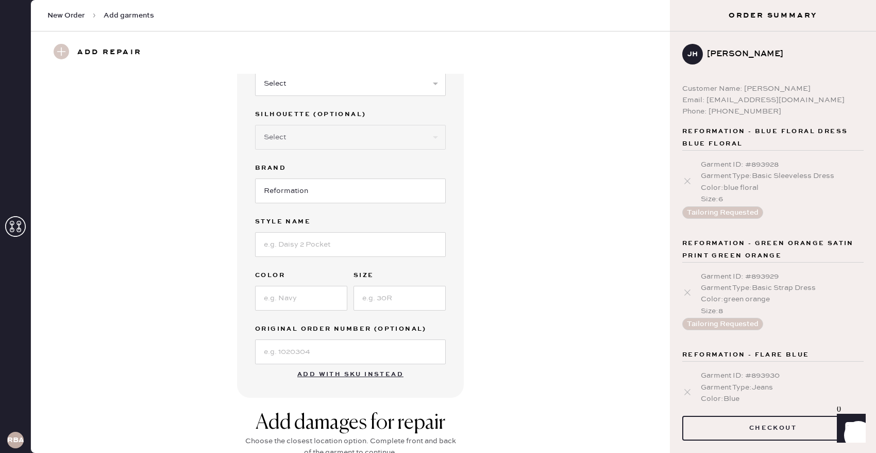
scroll to position [56, 0]
click at [340, 241] on input at bounding box center [350, 245] width 191 height 25
type input "[PERSON_NAME]"
click at [313, 299] on input at bounding box center [301, 299] width 92 height 25
type input "beige"
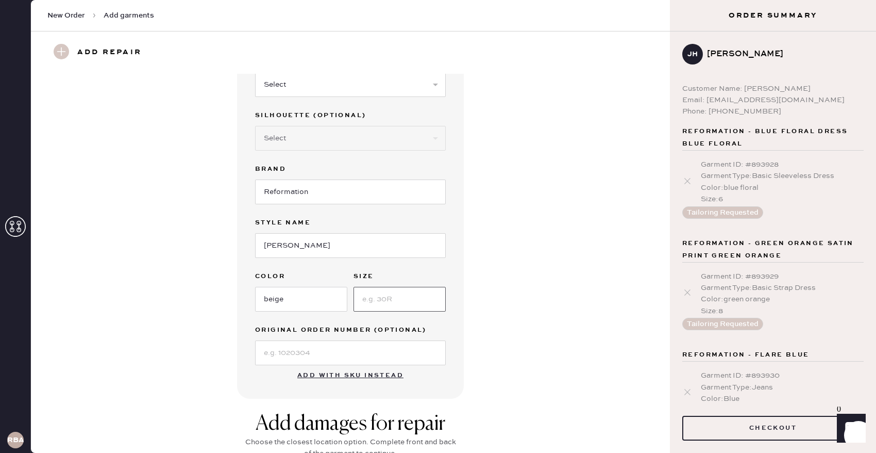
click at [381, 300] on input at bounding box center [400, 299] width 92 height 25
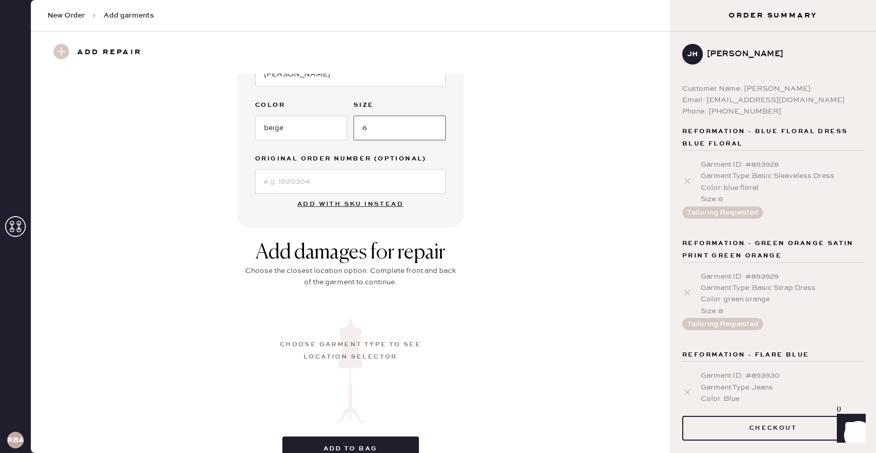
scroll to position [280, 0]
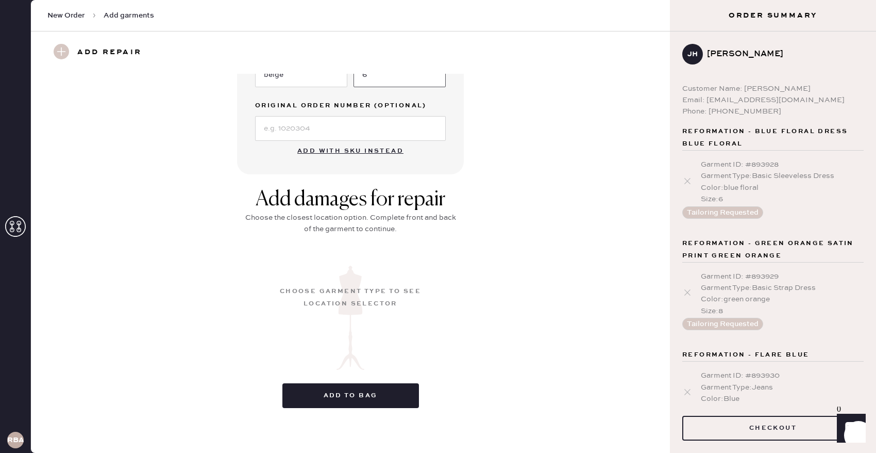
type input "6"
click at [376, 289] on div "Choose garment type to see location selector" at bounding box center [350, 297] width 144 height 25
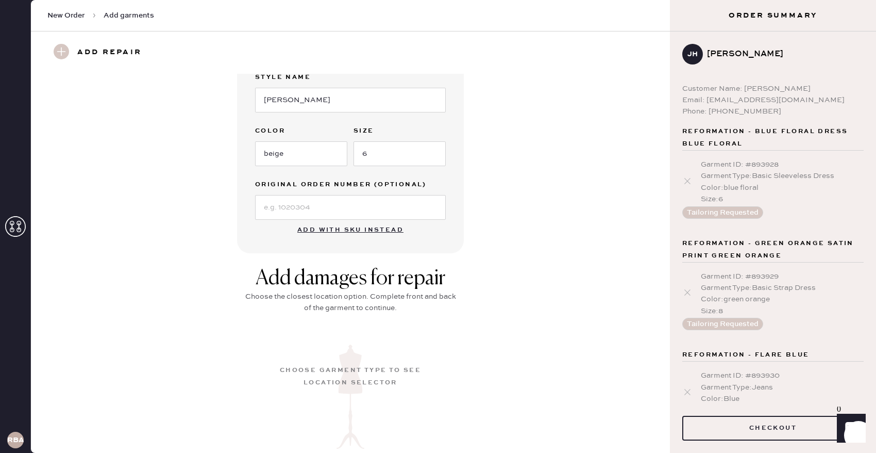
scroll to position [0, 0]
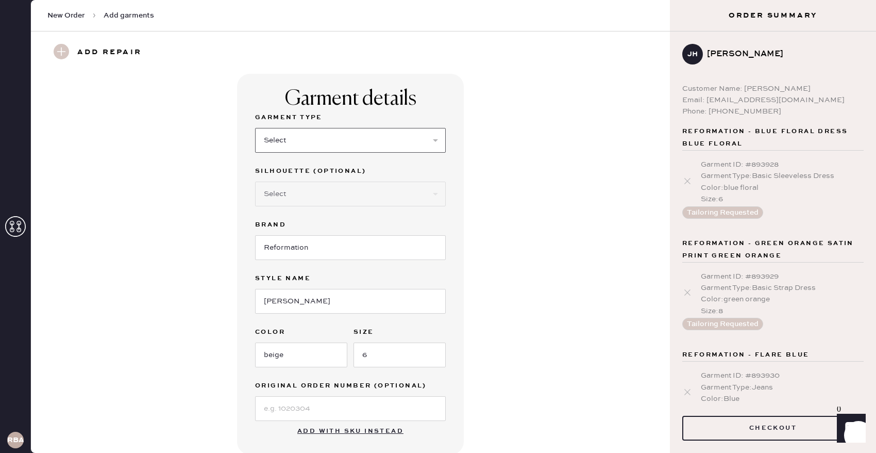
click at [310, 140] on select "Select Basic Skirt Jeans Leggings Pants Shorts Basic Sleeved Dress Basic Sleeve…" at bounding box center [350, 140] width 191 height 25
select select "6"
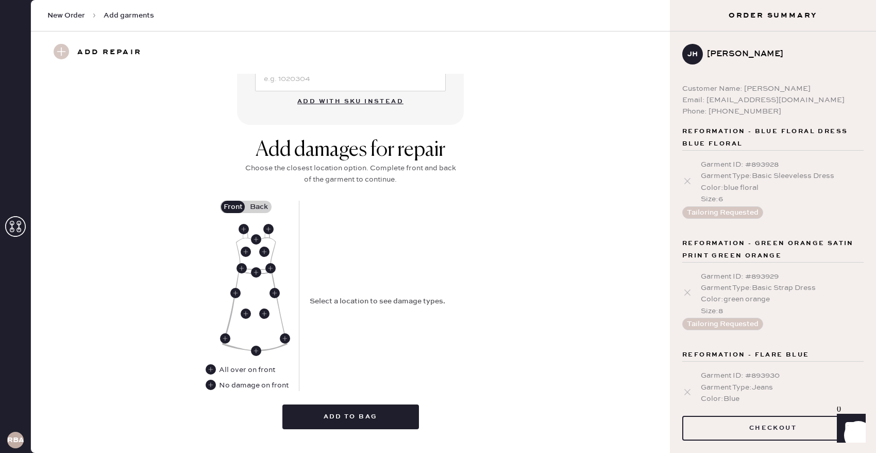
scroll to position [330, 0]
click at [214, 384] on use at bounding box center [211, 384] width 10 height 10
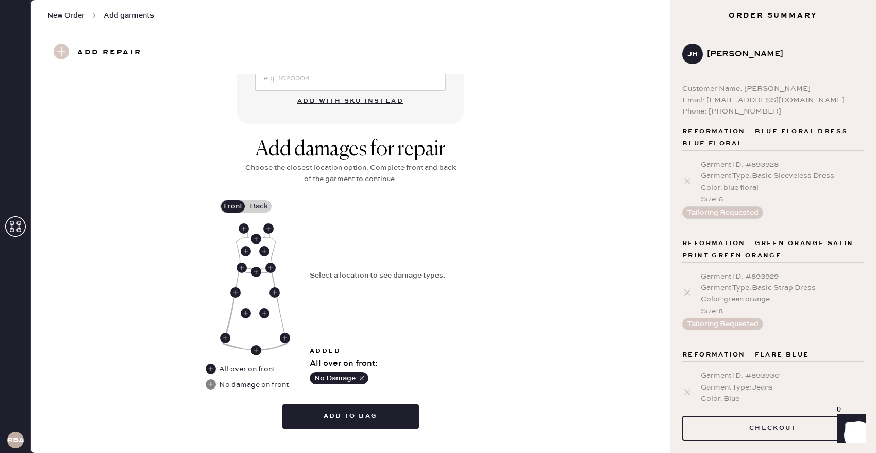
click at [262, 207] on label "Back" at bounding box center [259, 206] width 26 height 12
click at [259, 206] on input "Back" at bounding box center [259, 206] width 0 height 0
click at [262, 311] on use at bounding box center [264, 313] width 10 height 10
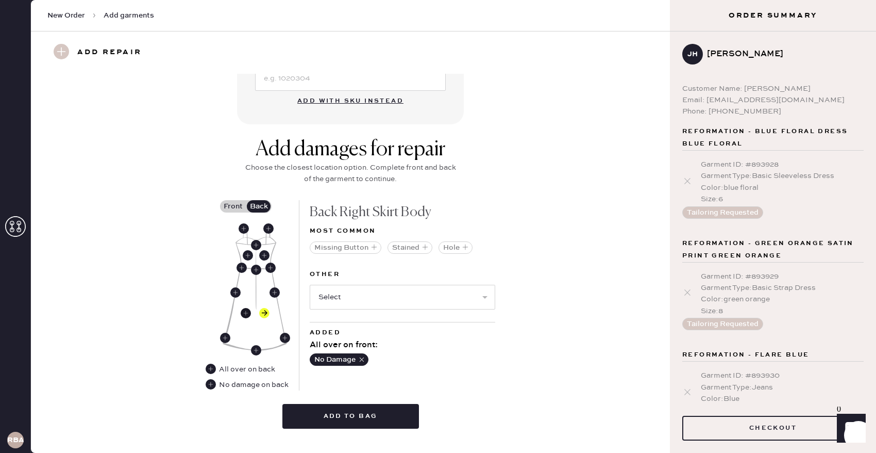
click at [247, 312] on use at bounding box center [246, 313] width 10 height 10
click at [372, 298] on select "Select Broken / Ripped Hem Broken Beads Broken Belt Loop Broken Button Broken C…" at bounding box center [403, 297] width 186 height 25
select select "1665"
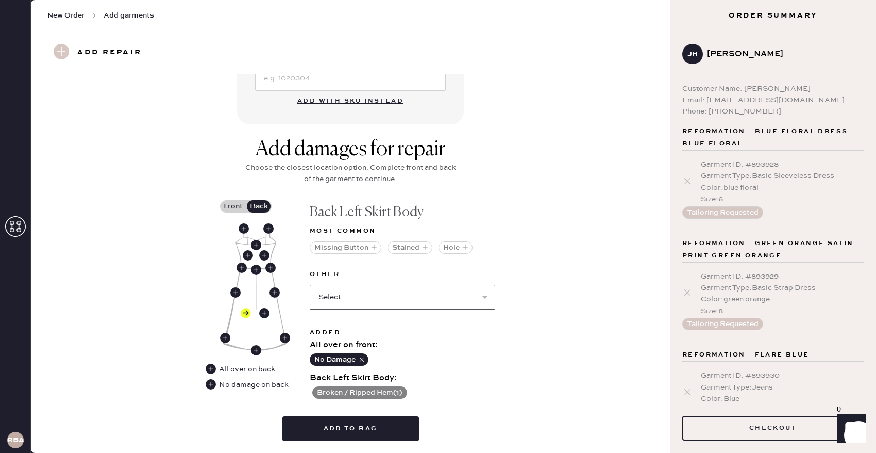
click at [379, 301] on select "Select Broken Beads Broken Belt Loop Broken Button Broken Cup Broken Elastic Br…" at bounding box center [403, 297] width 186 height 25
select select "2034"
select select
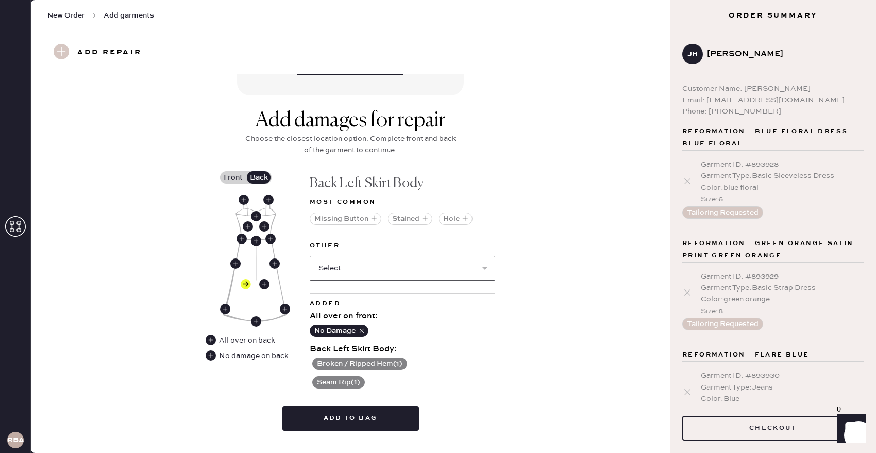
scroll to position [368, 0]
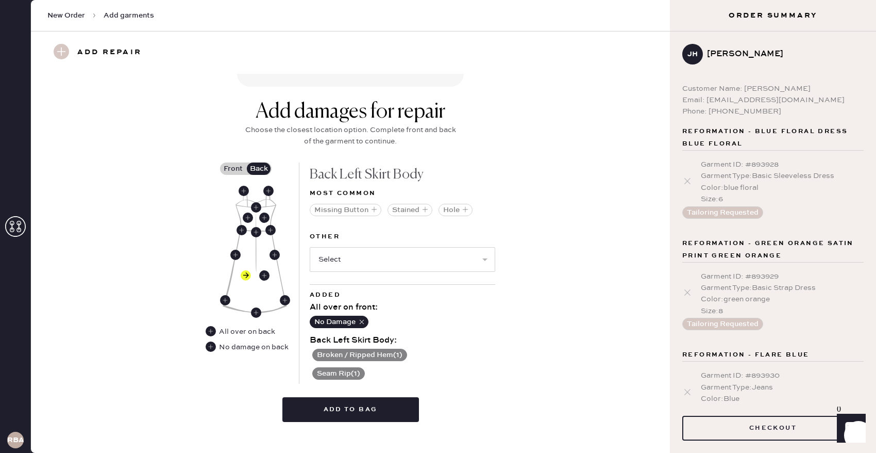
click at [386, 352] on button "Broken / Ripped Hem ( 1 )" at bounding box center [359, 354] width 95 height 12
click at [319, 354] on use at bounding box center [316, 355] width 10 height 10
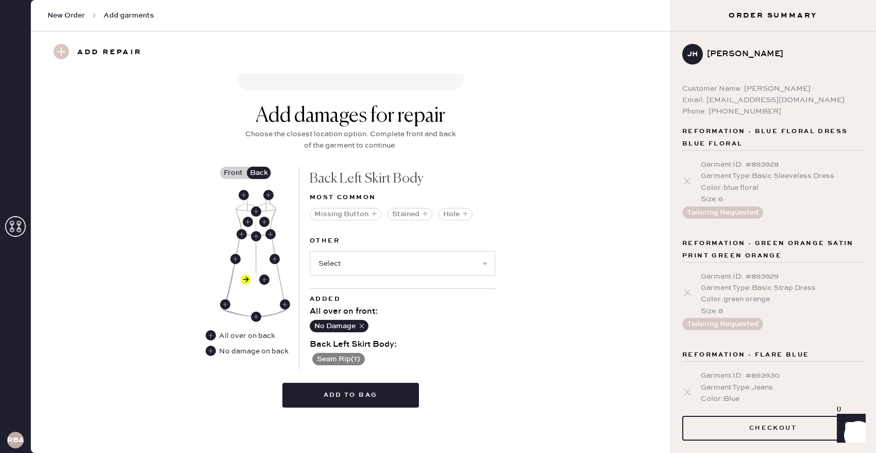
scroll to position [363, 0]
click at [377, 397] on button "Add to bag" at bounding box center [351, 395] width 137 height 25
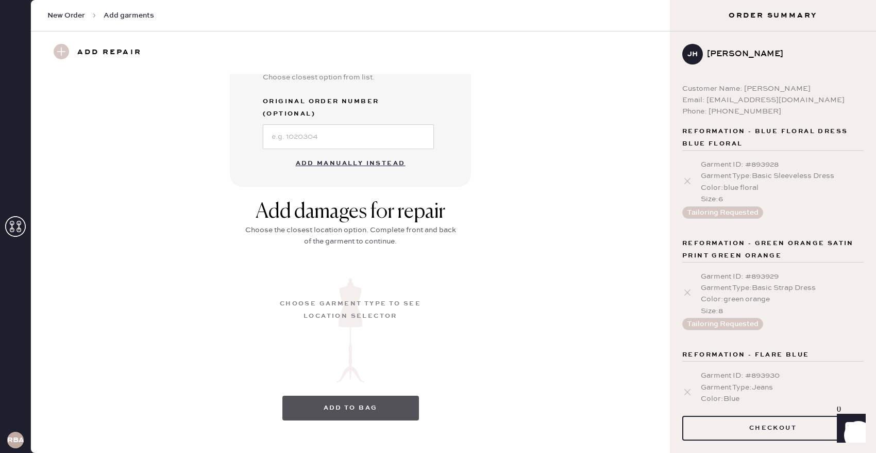
scroll to position [55, 0]
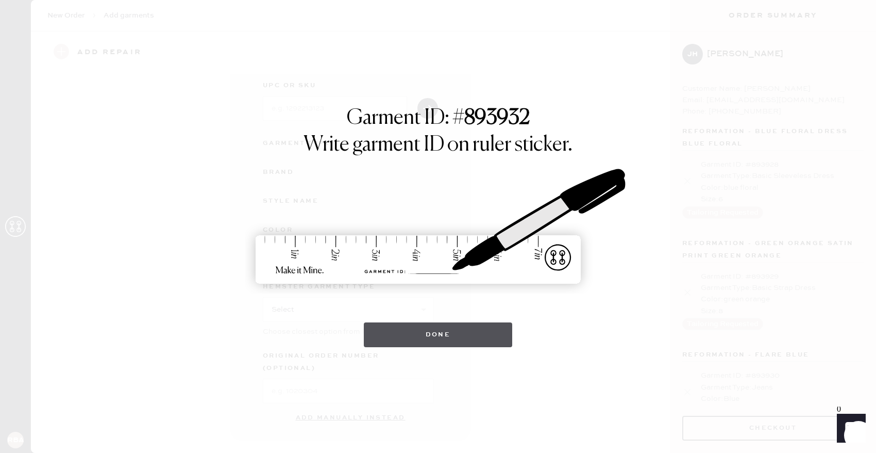
click at [448, 339] on button "Done" at bounding box center [438, 334] width 149 height 25
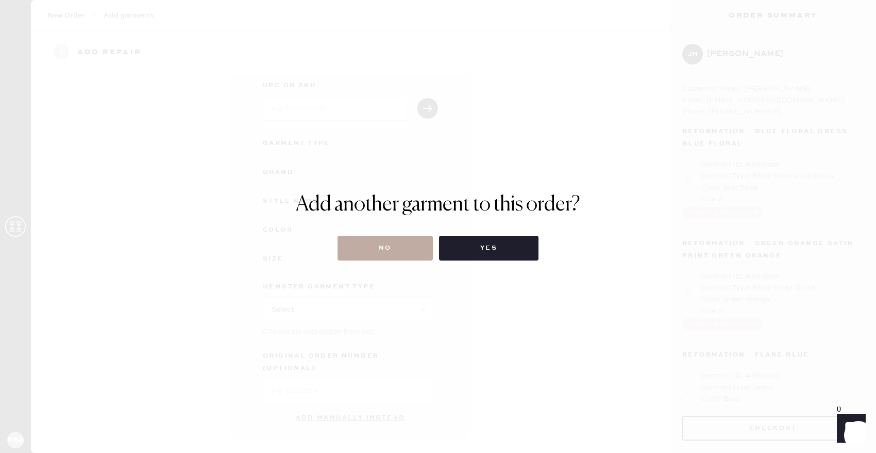
click at [387, 244] on button "No" at bounding box center [385, 248] width 95 height 25
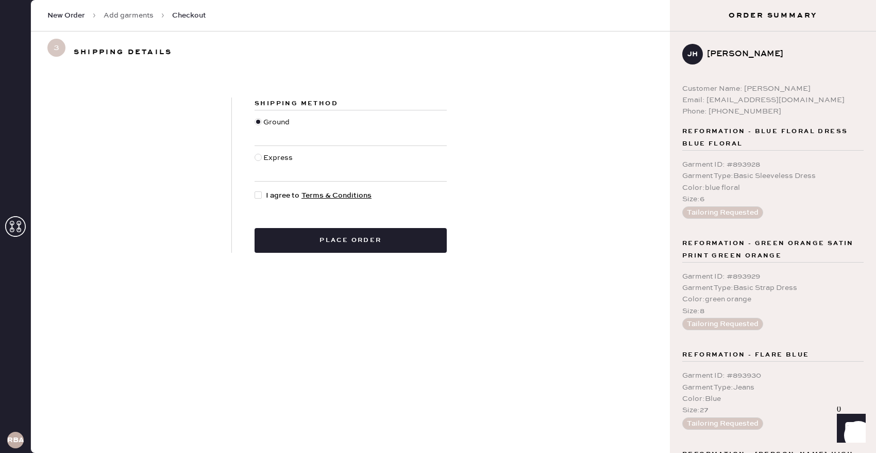
click at [261, 195] on div at bounding box center [258, 194] width 7 height 7
click at [255, 190] on input "I agree to Terms & Conditions" at bounding box center [255, 190] width 1 height 1
checkbox input "true"
click at [335, 241] on button "Place order" at bounding box center [351, 240] width 192 height 25
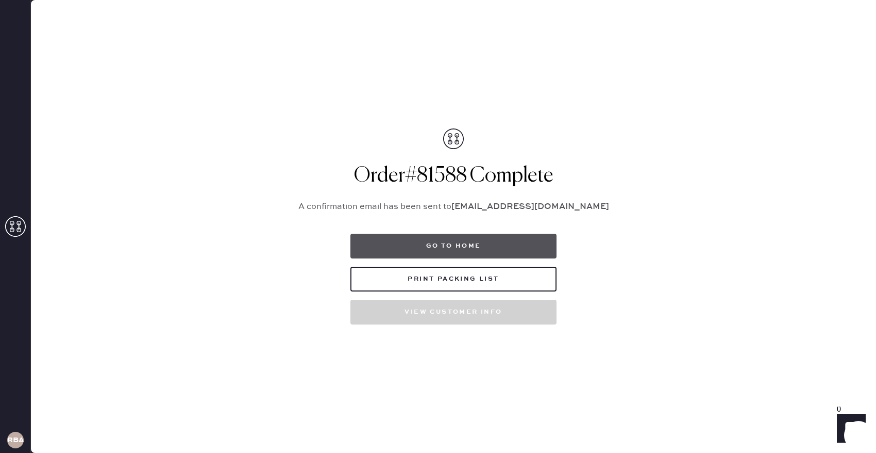
click at [458, 244] on button "Go to home" at bounding box center [454, 246] width 206 height 25
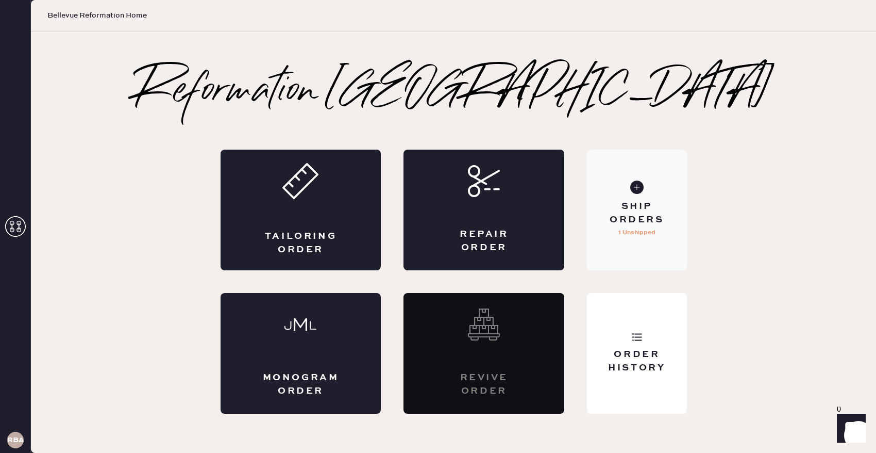
click at [635, 200] on div "Ship Orders 1 Unshipped" at bounding box center [636, 210] width 99 height 121
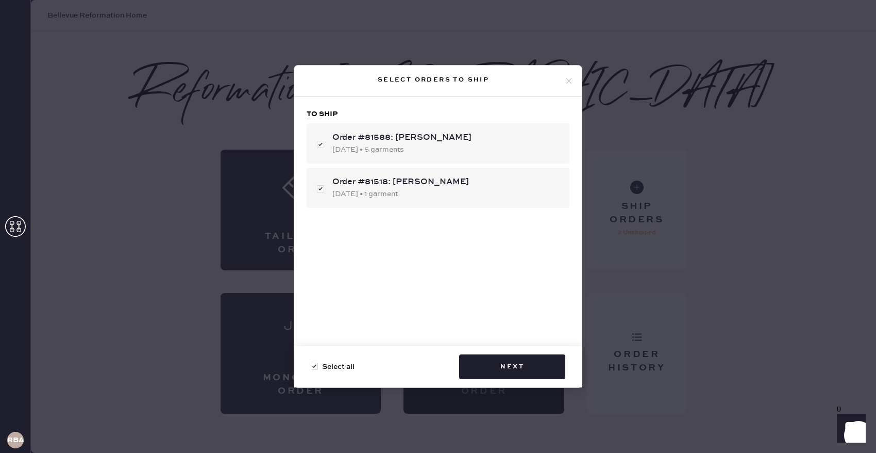
click at [735, 233] on div "Select orders to ship To ship Order #81588: [PERSON_NAME] [DATE] • 5 garments O…" at bounding box center [438, 226] width 876 height 453
